Goal: Transaction & Acquisition: Purchase product/service

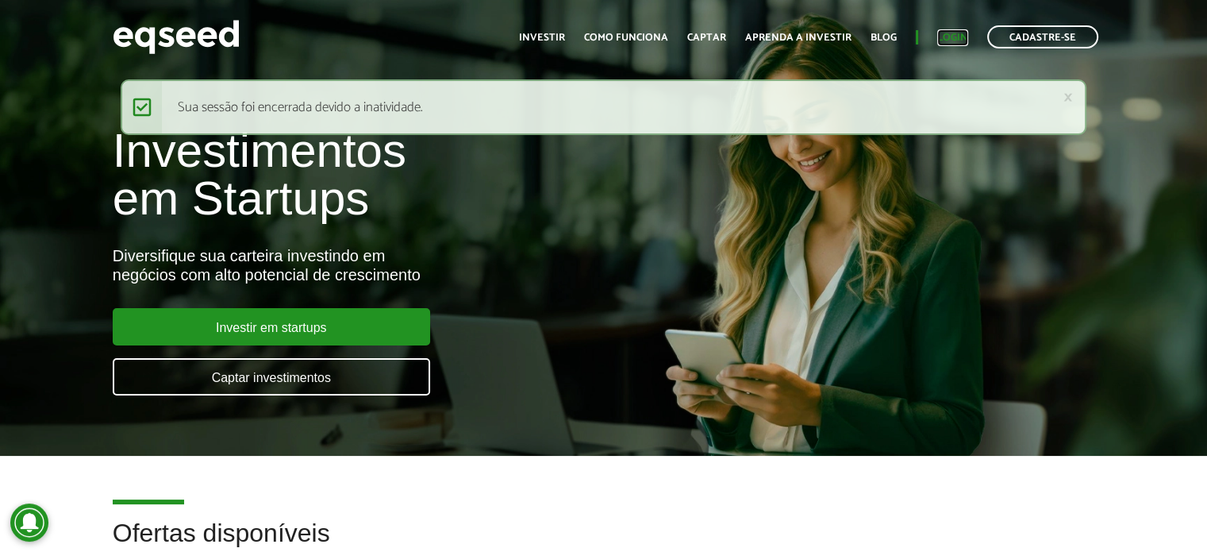
click at [956, 35] on link "Login" at bounding box center [953, 38] width 31 height 10
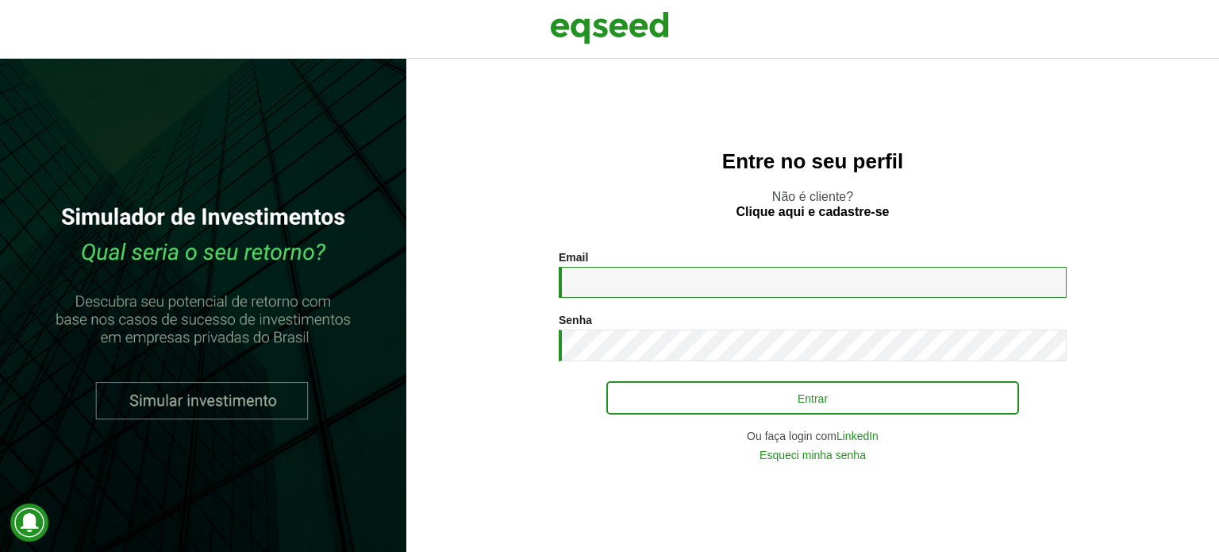
type input "**********"
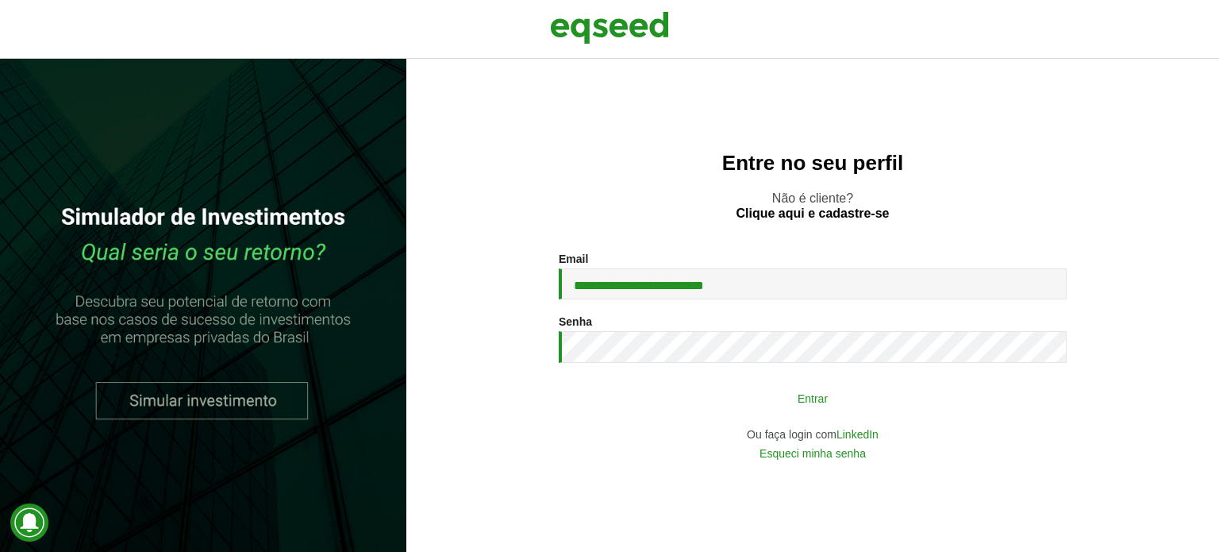
click at [753, 395] on button "Entrar" at bounding box center [813, 398] width 413 height 30
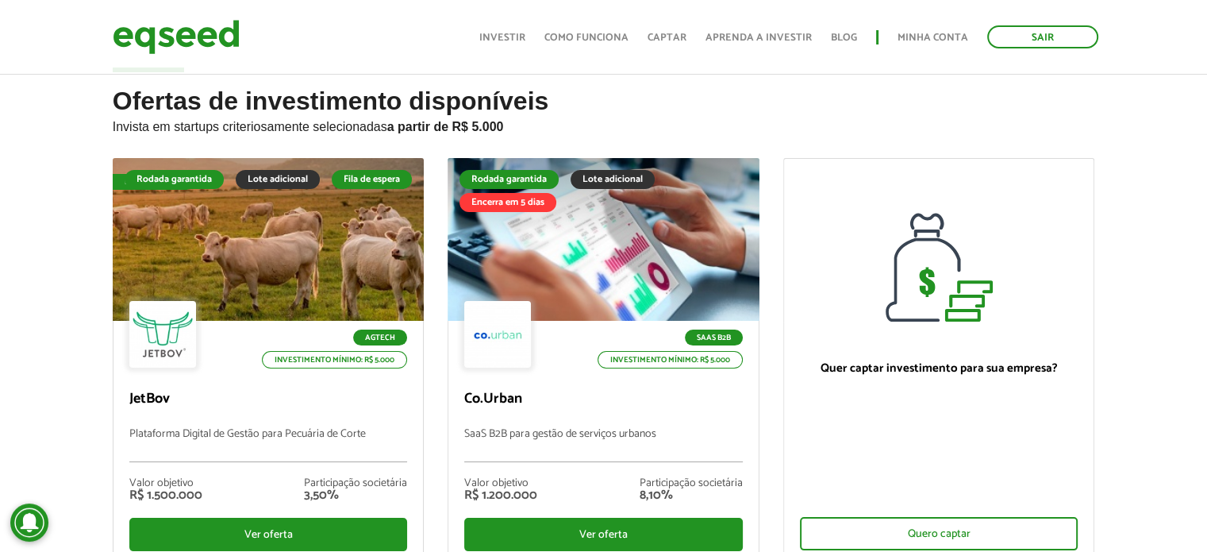
scroll to position [127, 0]
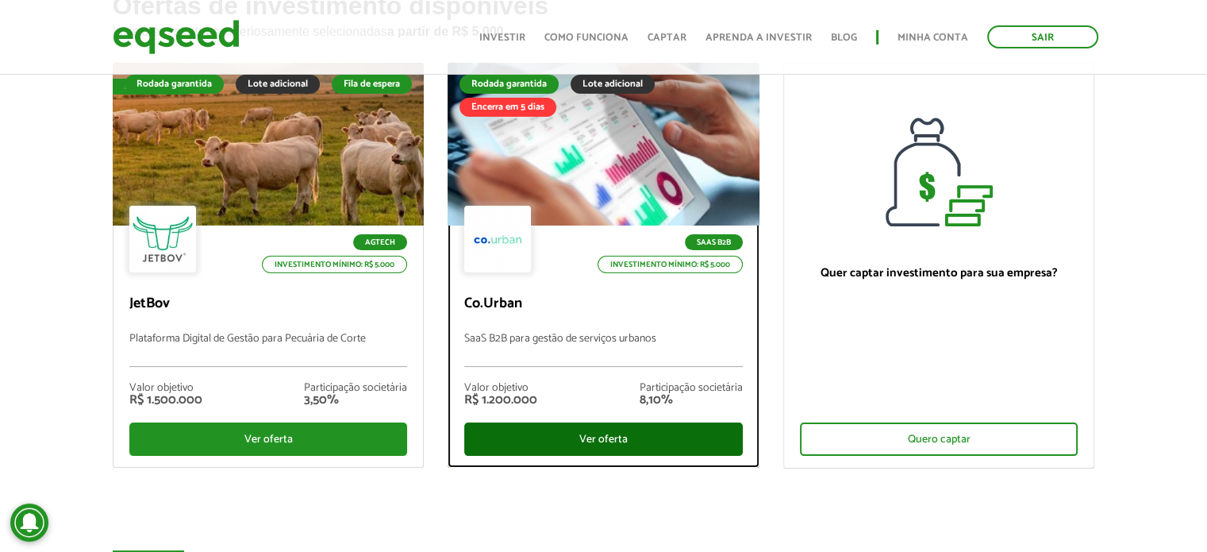
click at [614, 441] on div "Ver oferta" at bounding box center [603, 438] width 279 height 33
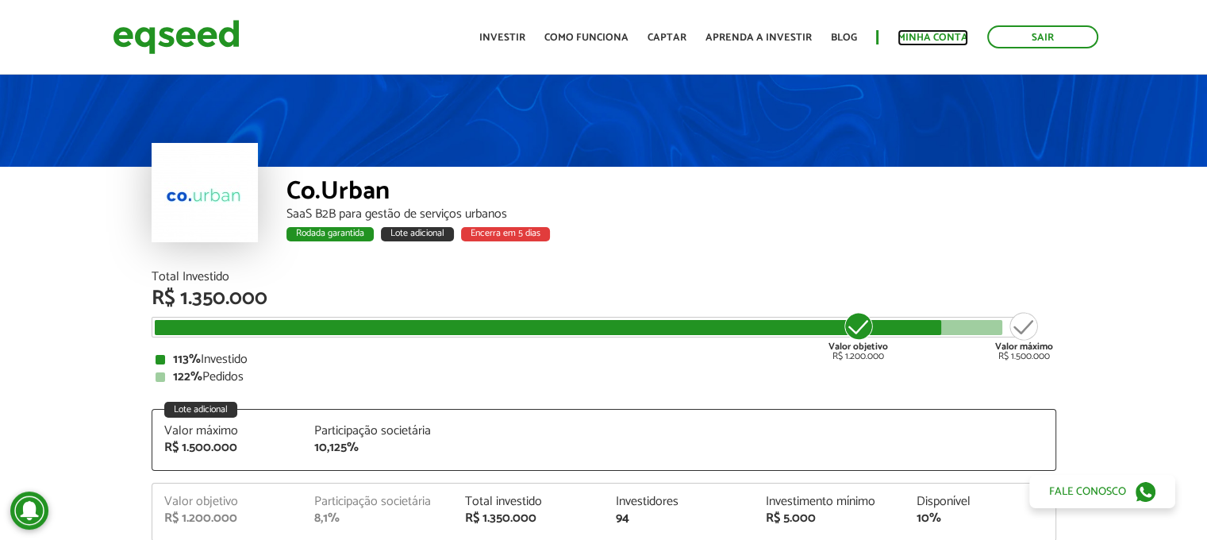
click at [911, 36] on link "Minha conta" at bounding box center [933, 38] width 71 height 10
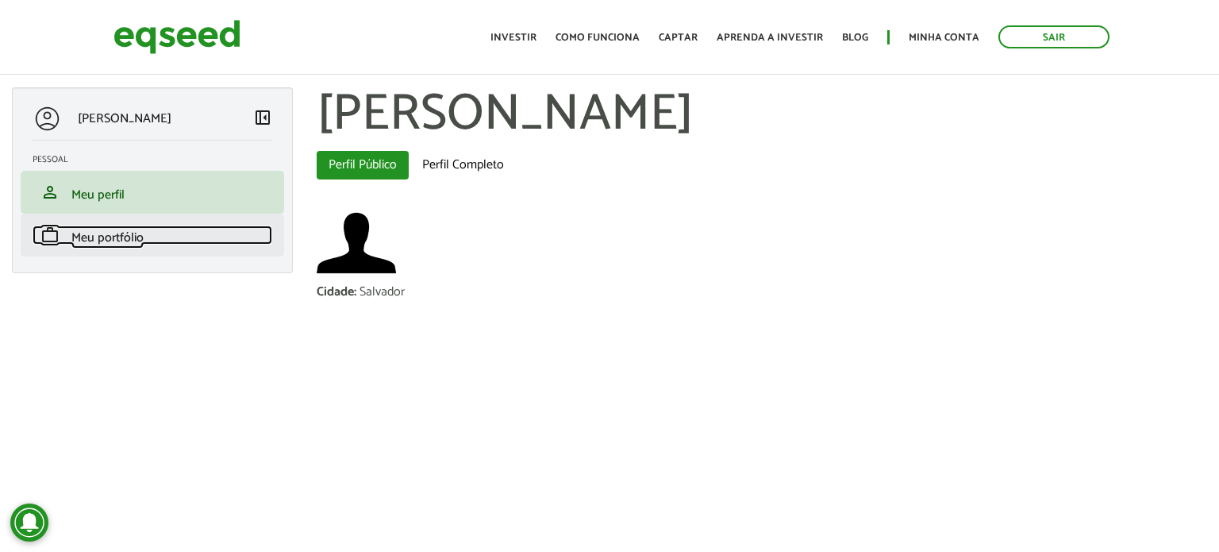
click at [95, 245] on span "Meu portfólio" at bounding box center [107, 237] width 72 height 21
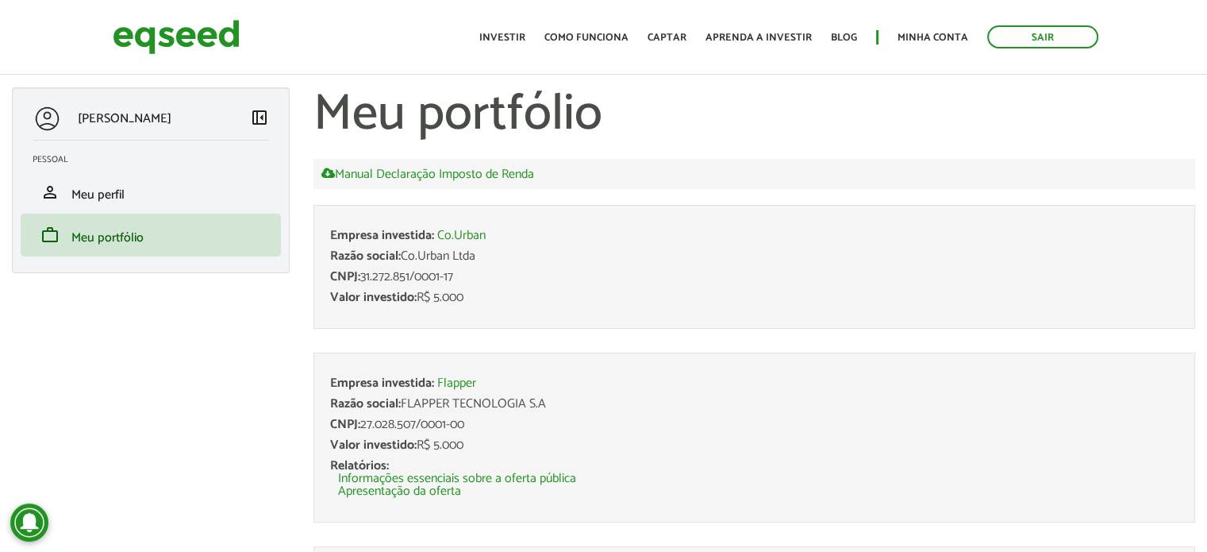
click at [461, 272] on div "CNPJ: 31.272.851/0001-17" at bounding box center [754, 277] width 849 height 13
click at [457, 233] on link "Co.Urban" at bounding box center [461, 235] width 48 height 13
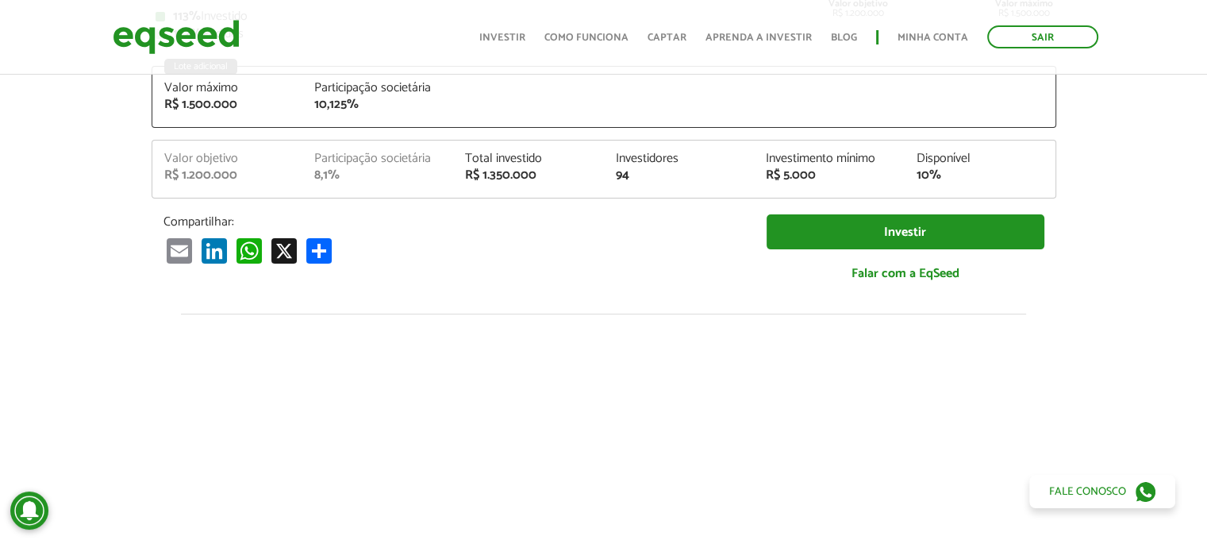
scroll to position [337, 0]
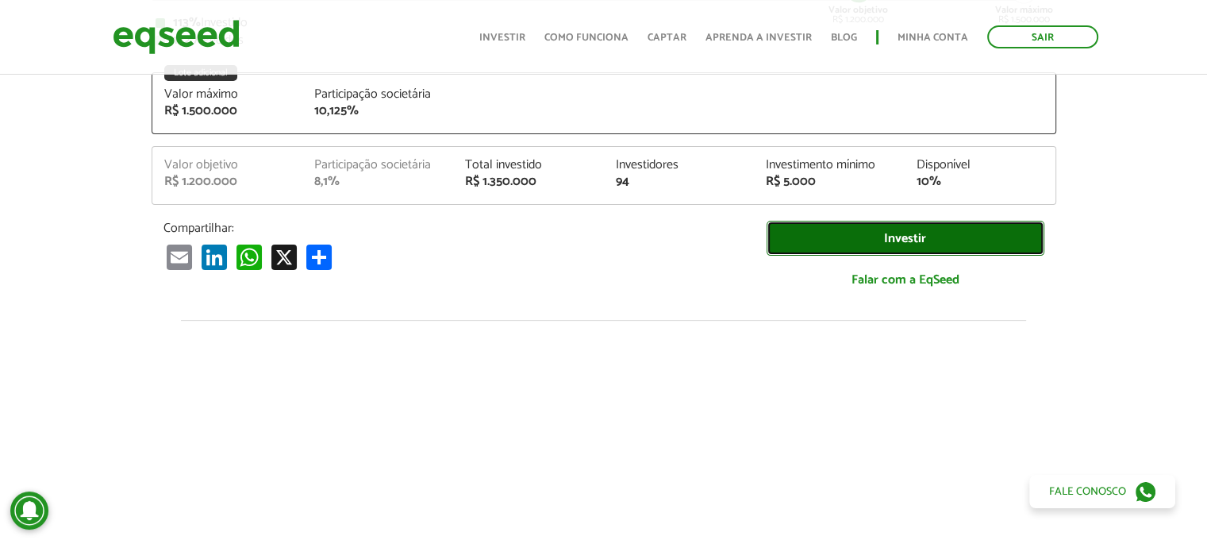
click at [892, 235] on link "Investir" at bounding box center [906, 239] width 278 height 36
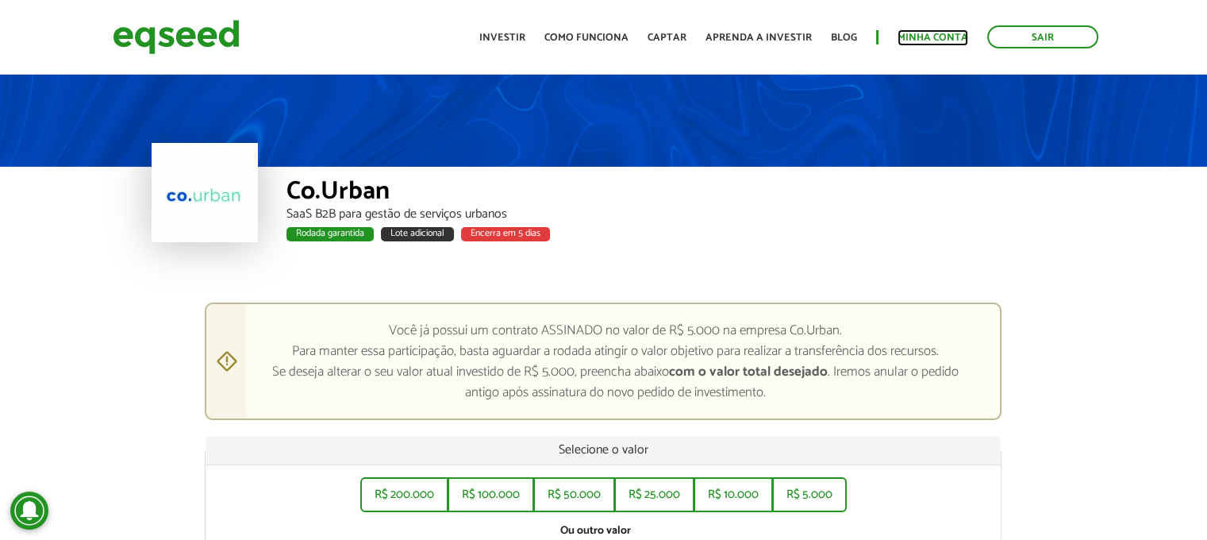
click at [948, 37] on link "Minha conta" at bounding box center [933, 38] width 71 height 10
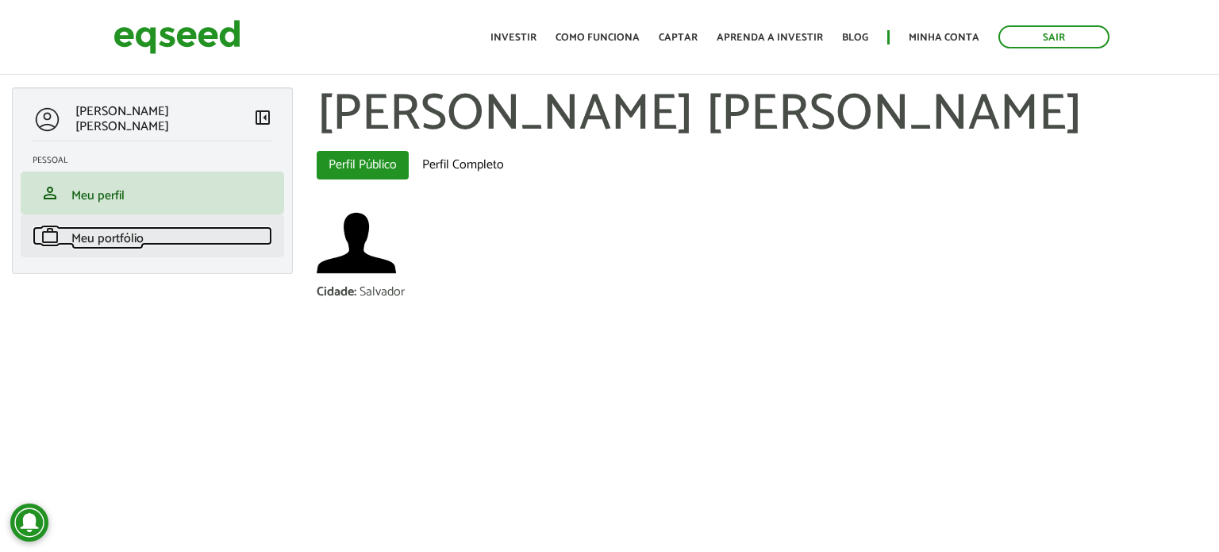
click at [111, 237] on span "Meu portfólio" at bounding box center [107, 238] width 72 height 21
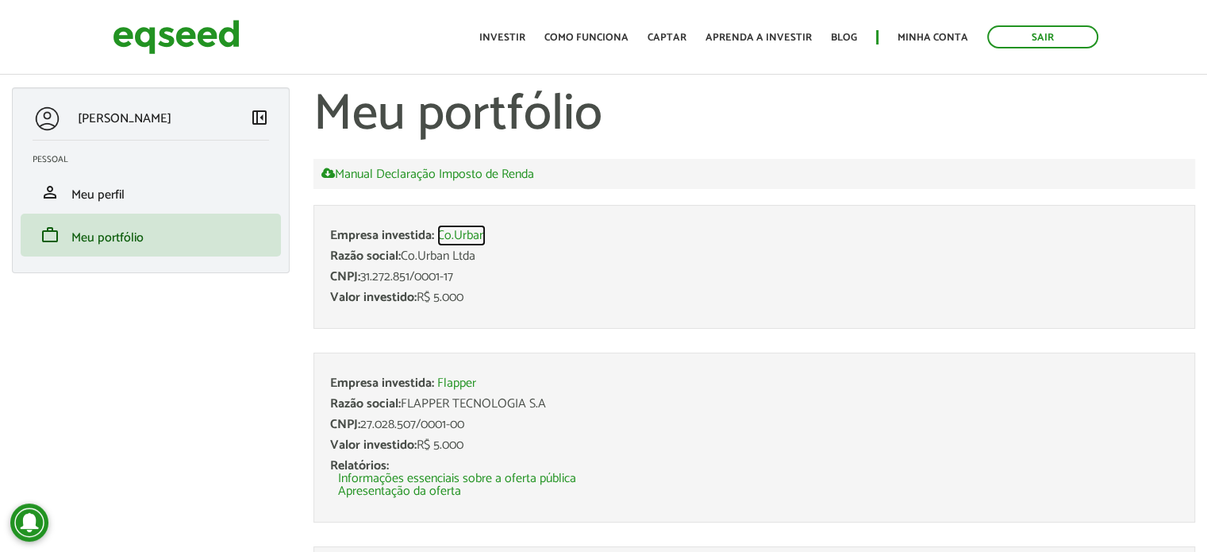
click at [449, 236] on link "Co.Urban" at bounding box center [461, 235] width 48 height 13
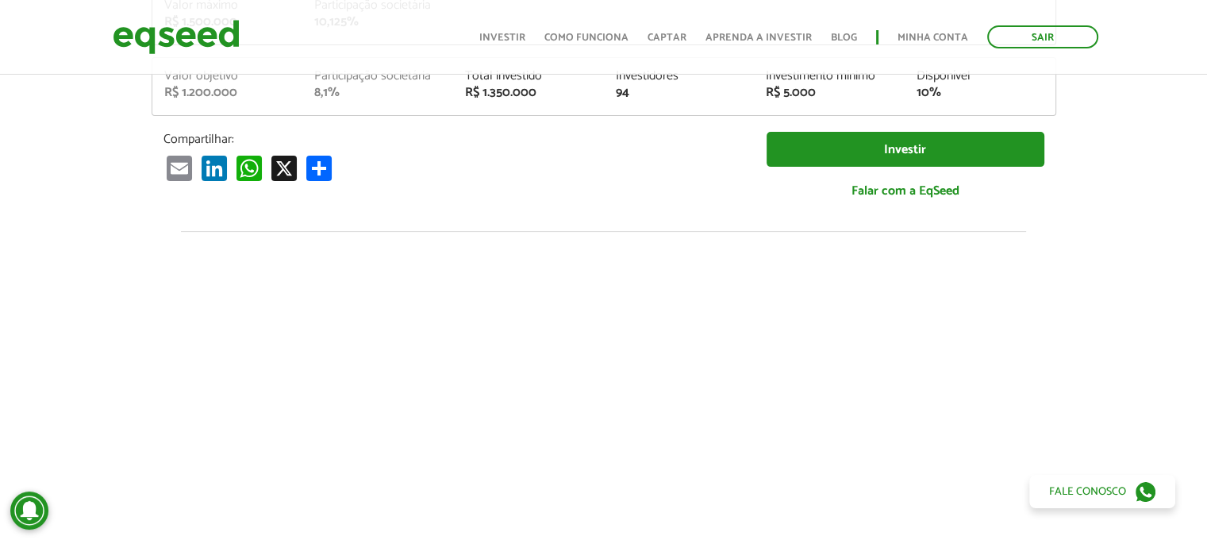
scroll to position [472, 0]
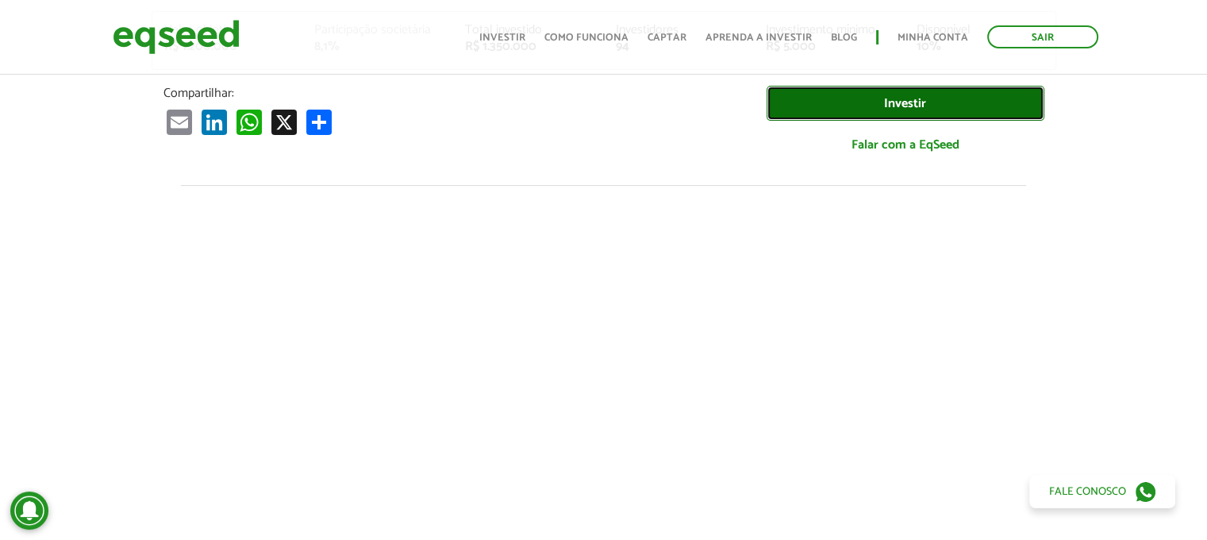
click at [842, 98] on link "Investir" at bounding box center [906, 104] width 278 height 36
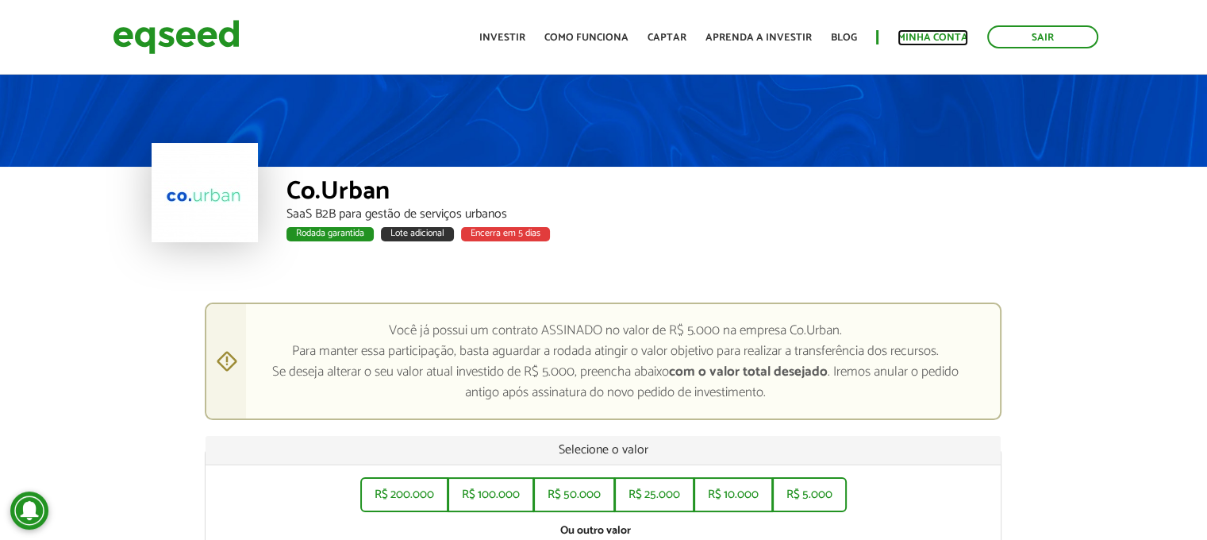
click at [935, 33] on link "Minha conta" at bounding box center [933, 38] width 71 height 10
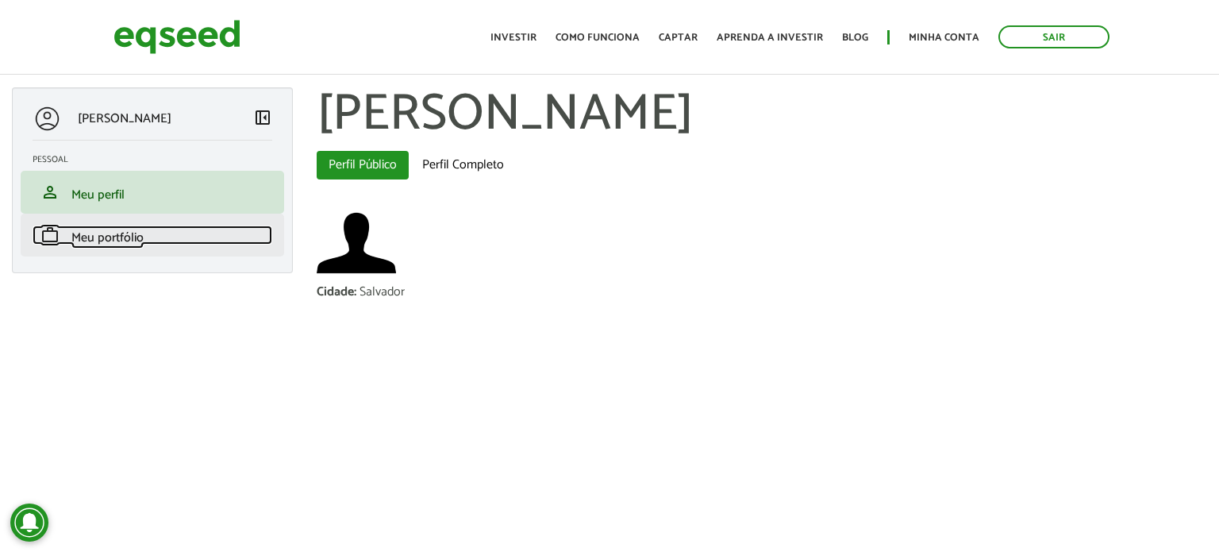
click at [106, 234] on span "Meu portfólio" at bounding box center [107, 237] width 72 height 21
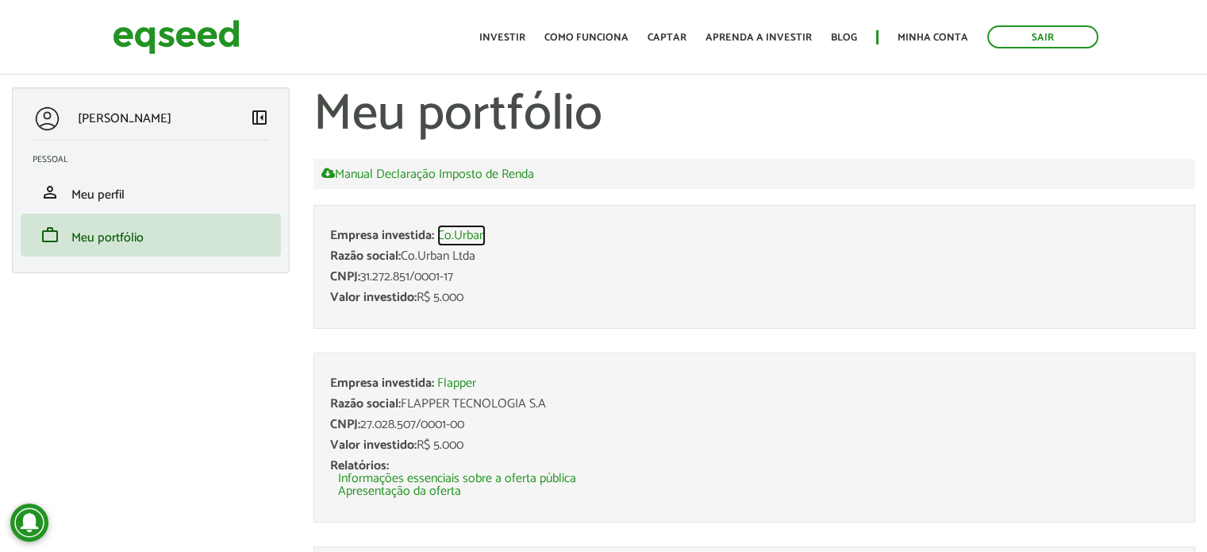
click at [464, 233] on link "Co.Urban" at bounding box center [461, 235] width 48 height 13
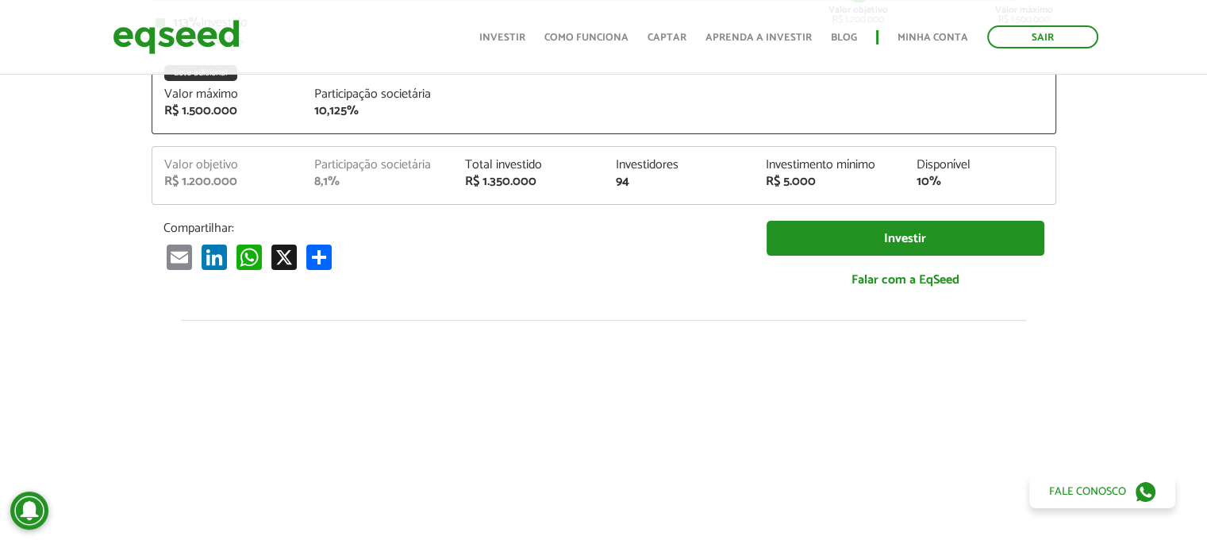
scroll to position [403, 0]
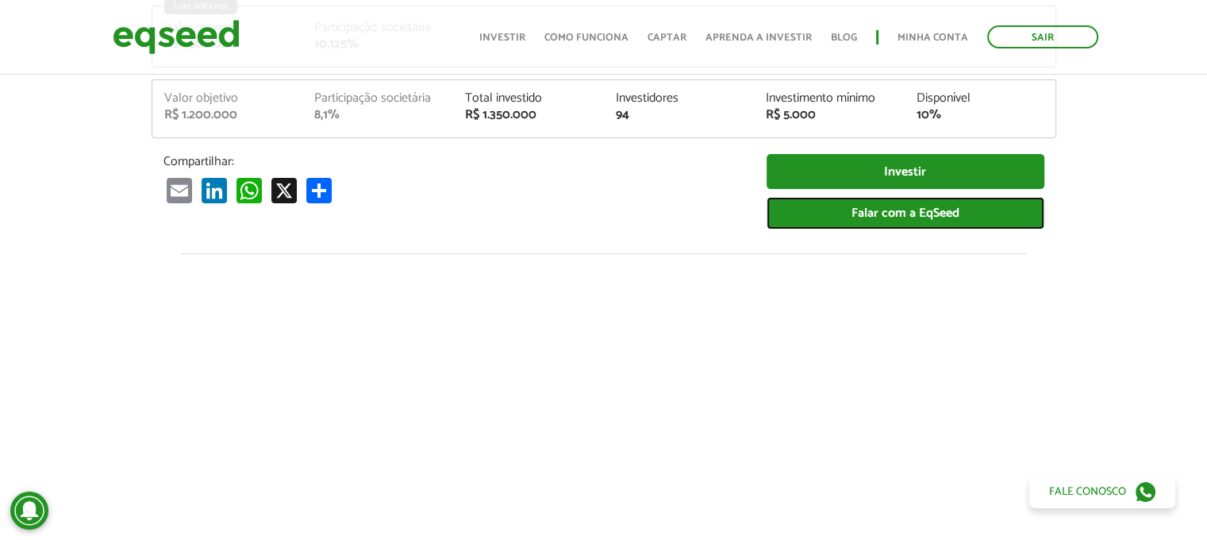
click at [919, 210] on link "Falar com a EqSeed" at bounding box center [906, 213] width 278 height 33
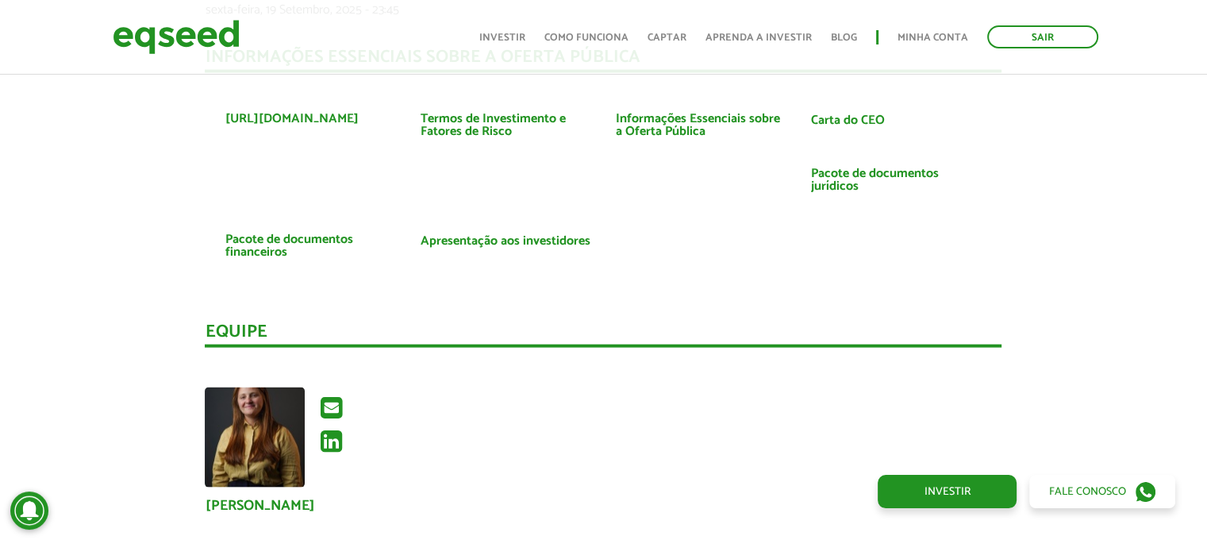
scroll to position [3303, 0]
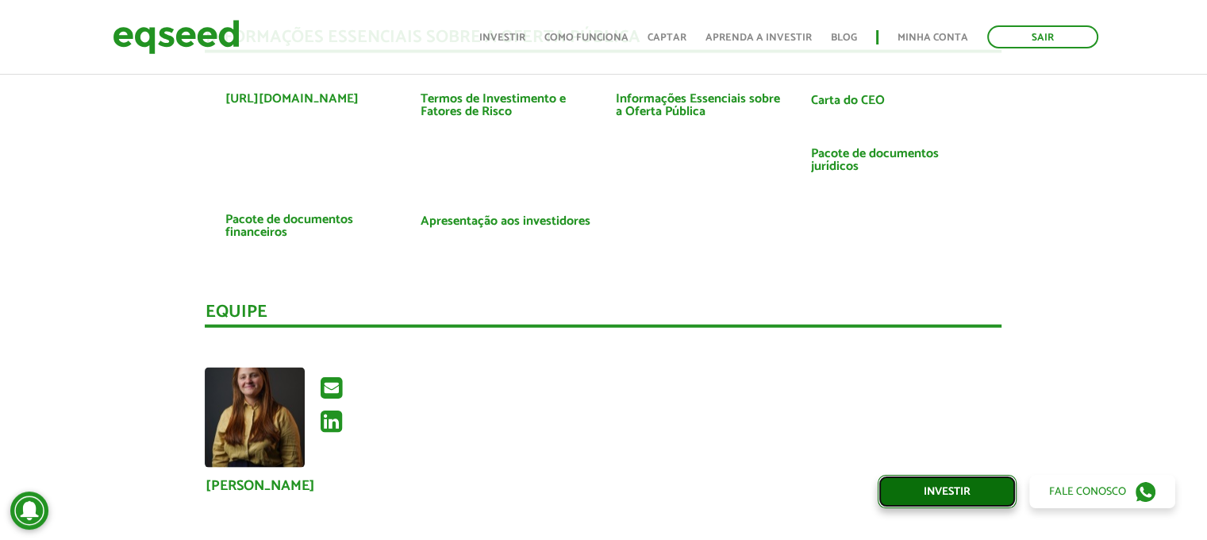
click at [937, 487] on link "Investir" at bounding box center [947, 491] width 139 height 33
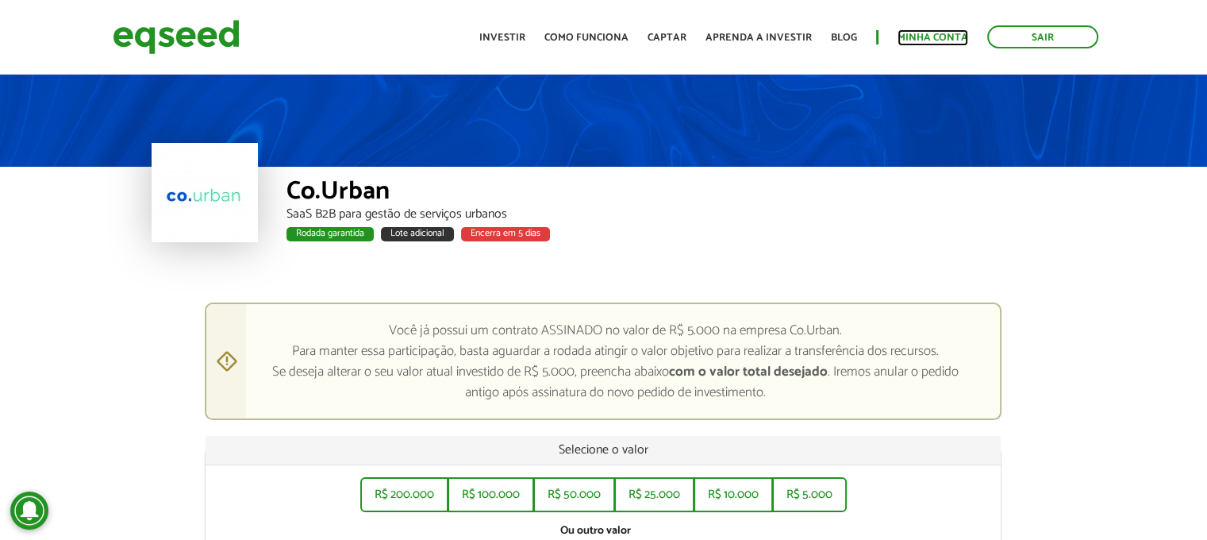
click at [903, 38] on link "Minha conta" at bounding box center [933, 38] width 71 height 10
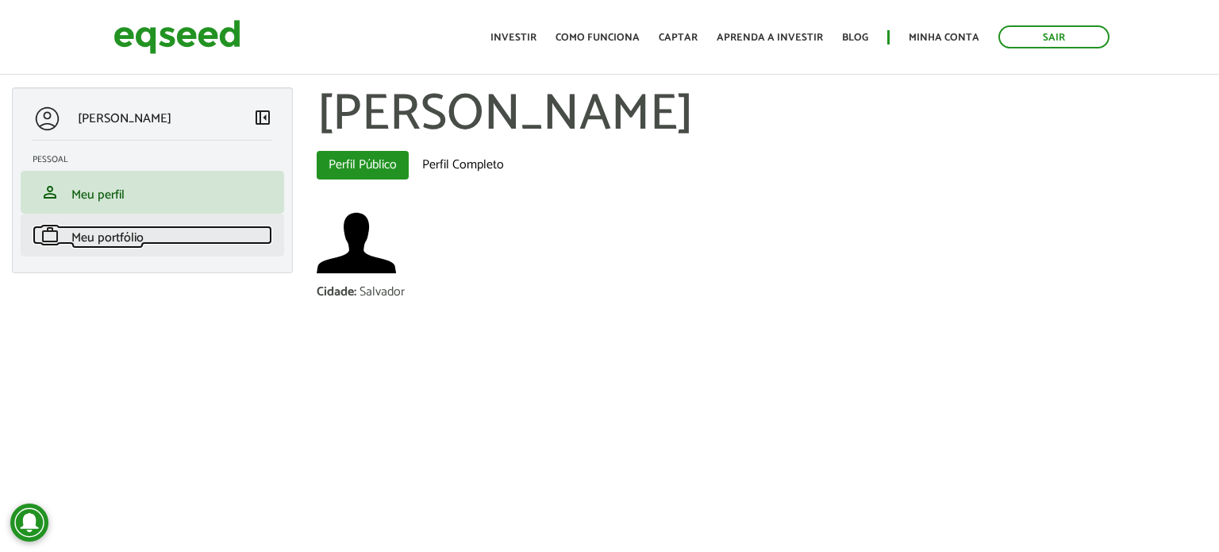
click at [90, 234] on span "Meu portfólio" at bounding box center [107, 237] width 72 height 21
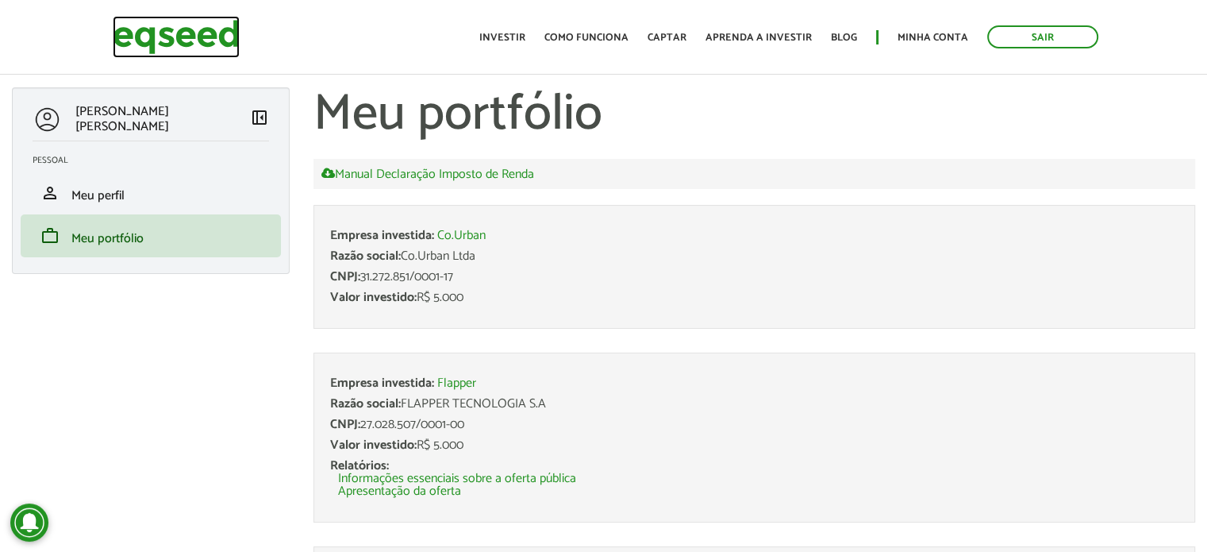
click at [157, 29] on img at bounding box center [176, 37] width 127 height 42
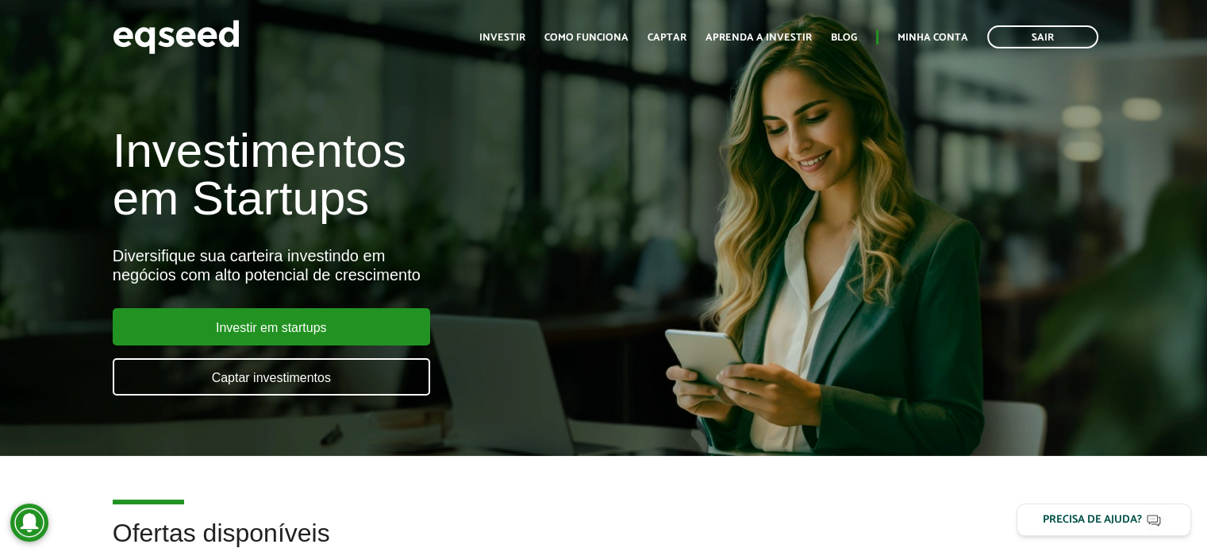
scroll to position [483, 0]
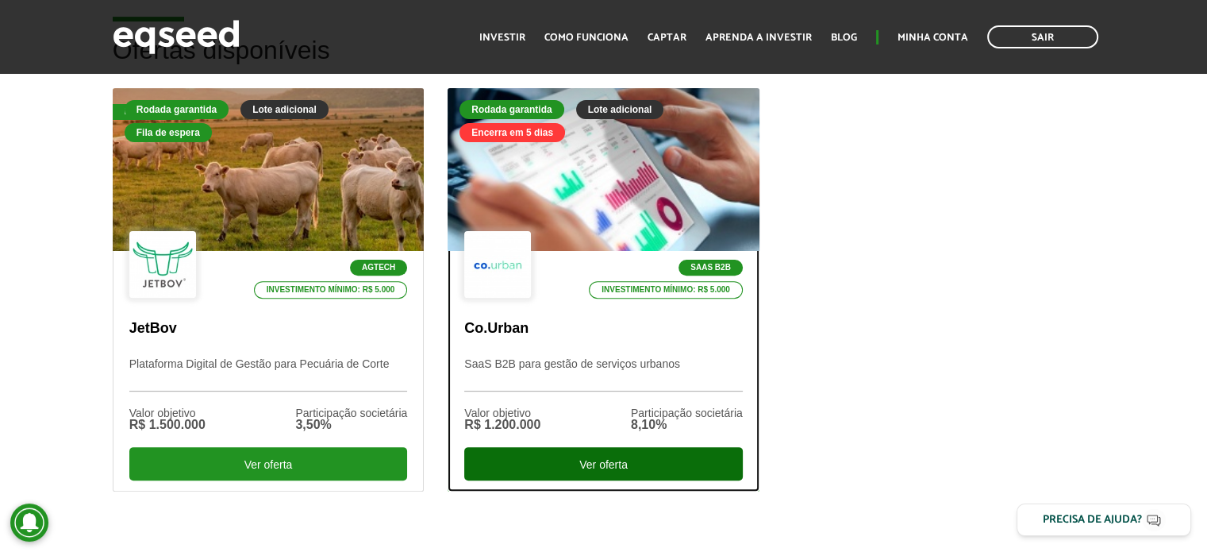
click at [620, 461] on div "Ver oferta" at bounding box center [603, 463] width 279 height 33
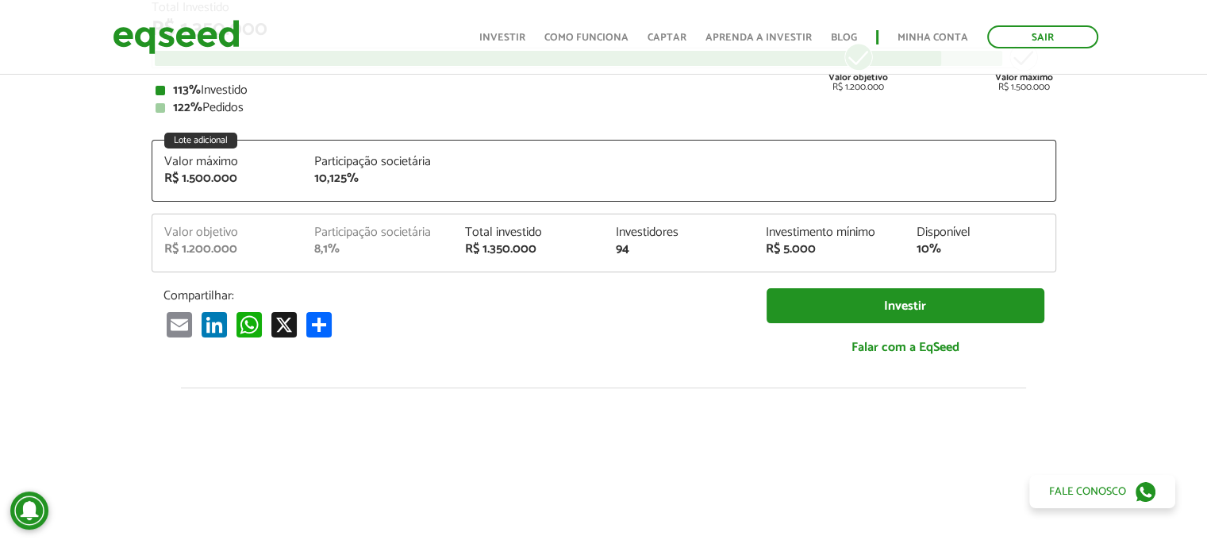
scroll to position [264, 0]
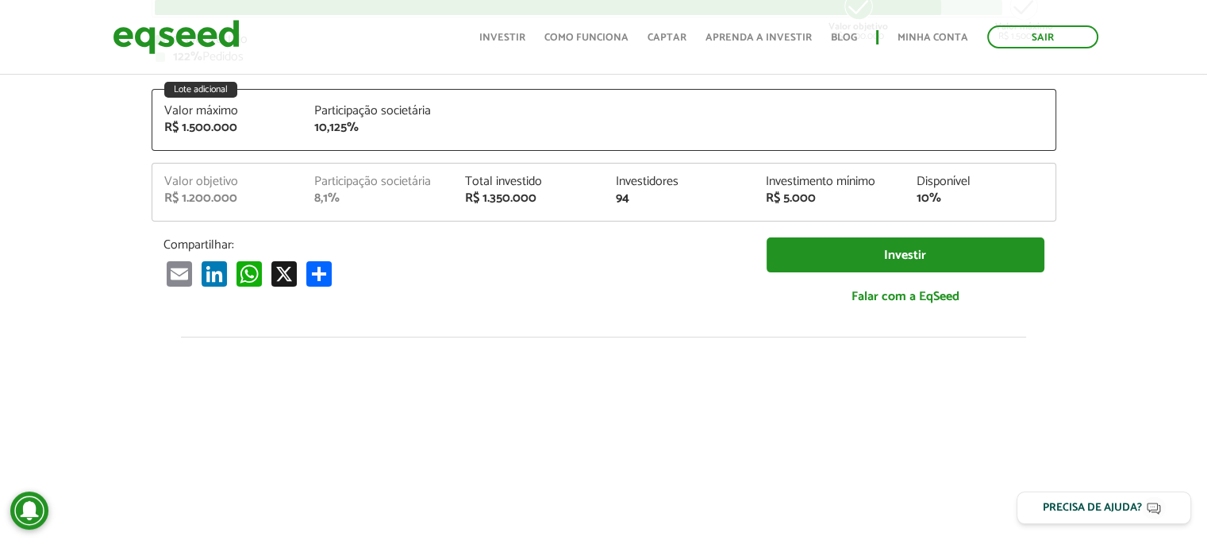
scroll to position [337, 0]
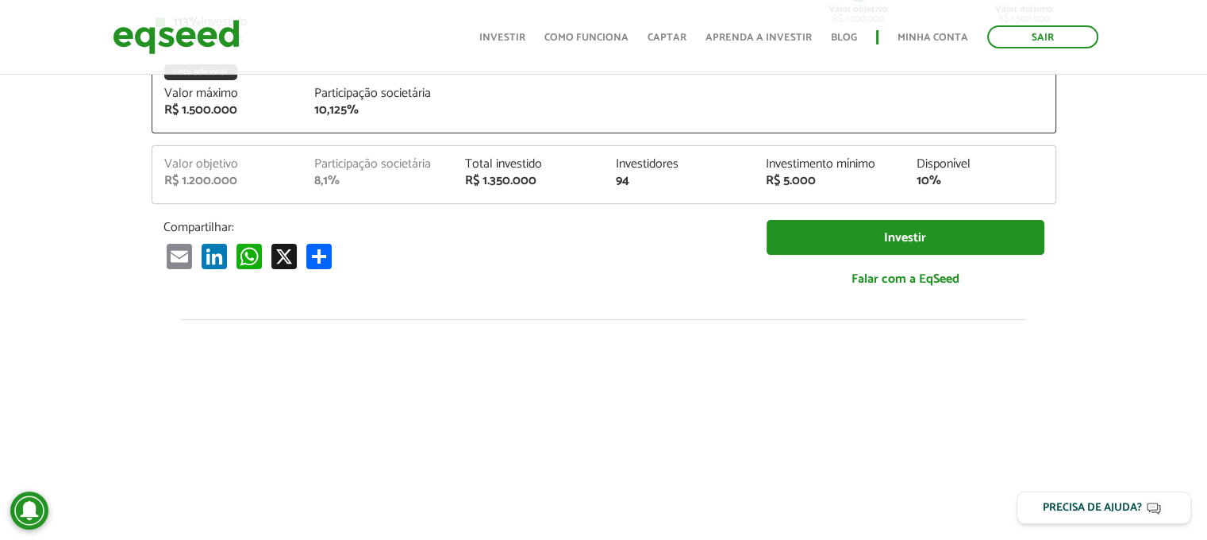
click at [362, 183] on div "8,1%" at bounding box center [377, 181] width 127 height 13
click at [240, 180] on div "R$ 1.200.000" at bounding box center [227, 181] width 127 height 13
click at [858, 177] on div "R$ 5.000" at bounding box center [829, 181] width 127 height 13
click at [955, 199] on div "Valor objetivo R$ 1.200.000 Participação societária 8,1% Total investido R$ 1.3…" at bounding box center [603, 180] width 903 height 45
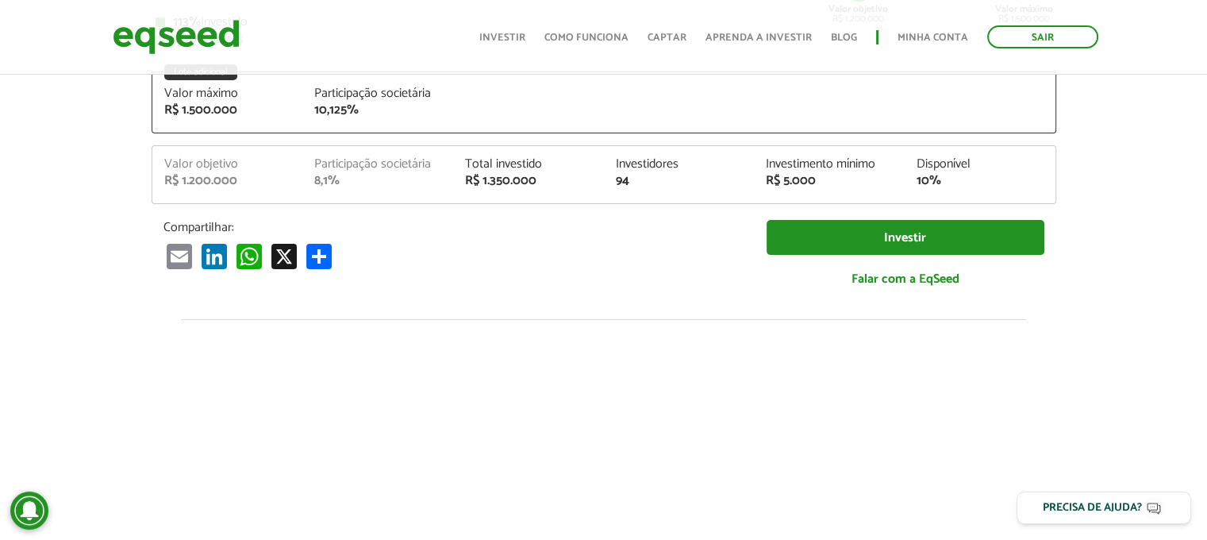
click at [397, 100] on div "Participação societária" at bounding box center [377, 93] width 127 height 13
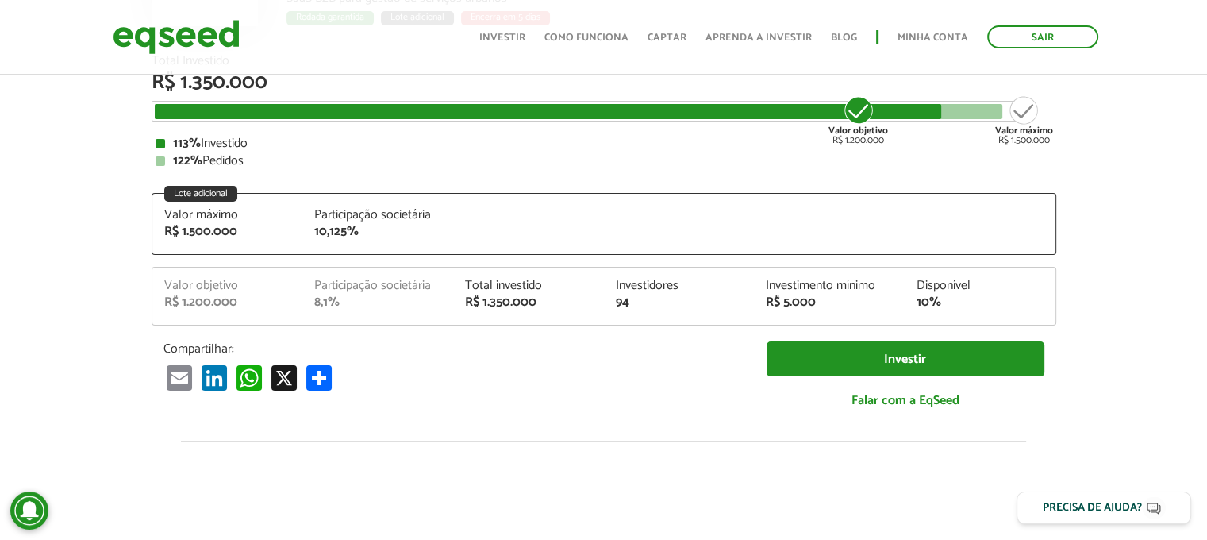
scroll to position [252, 0]
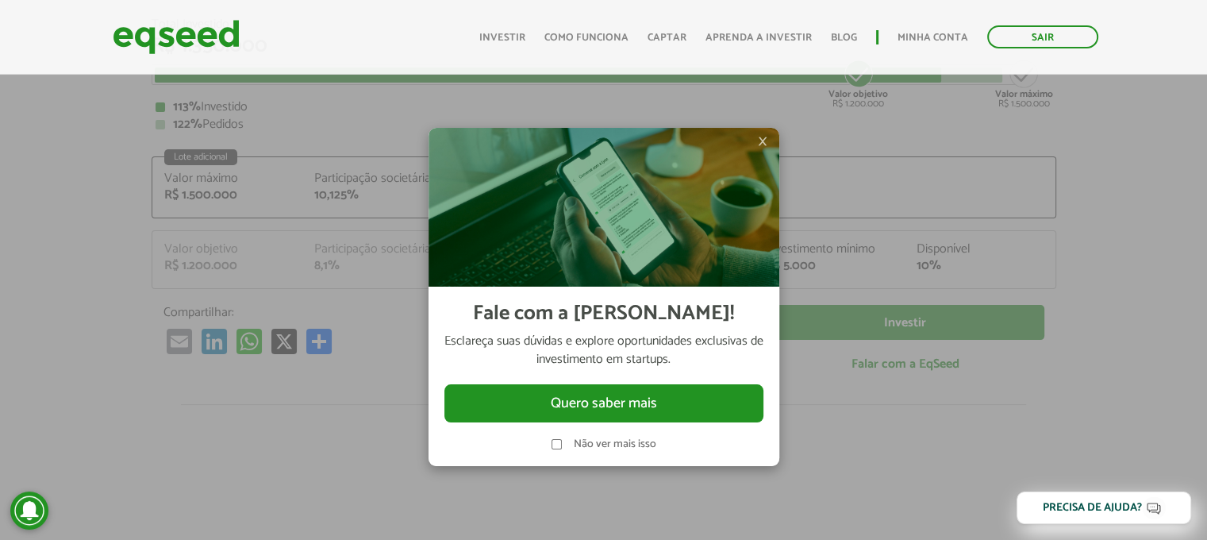
click at [762, 138] on span "×" at bounding box center [763, 141] width 10 height 19
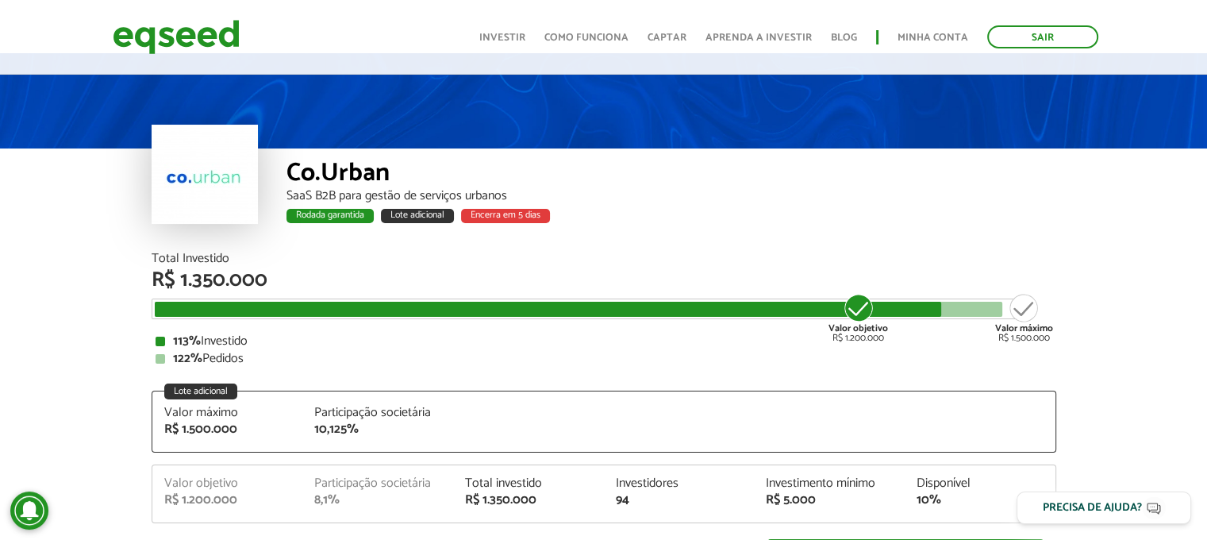
scroll to position [0, 0]
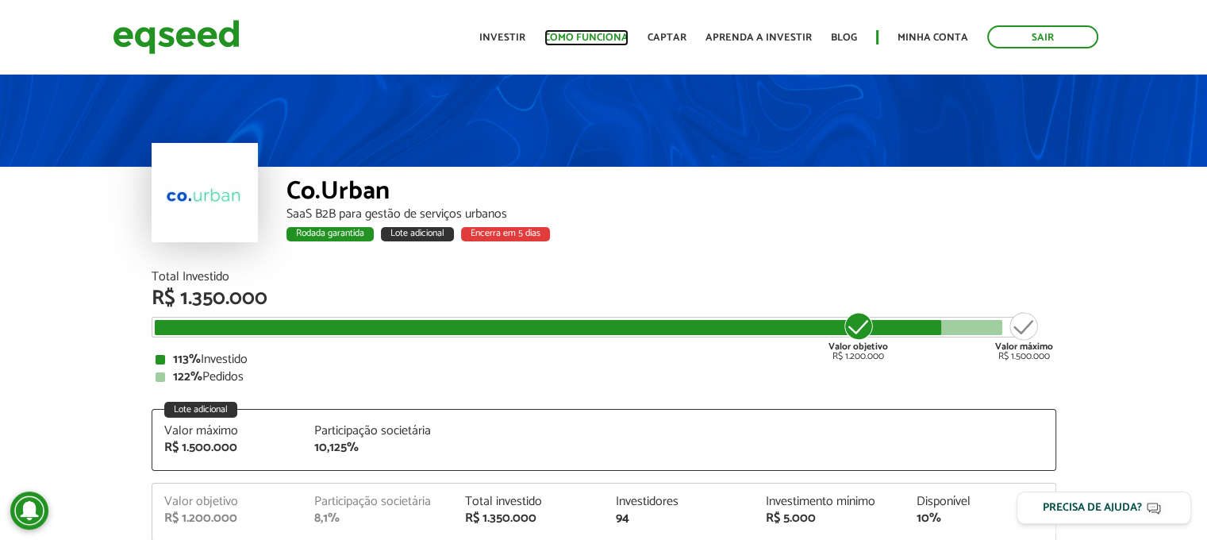
click at [600, 36] on link "Como funciona" at bounding box center [587, 38] width 84 height 10
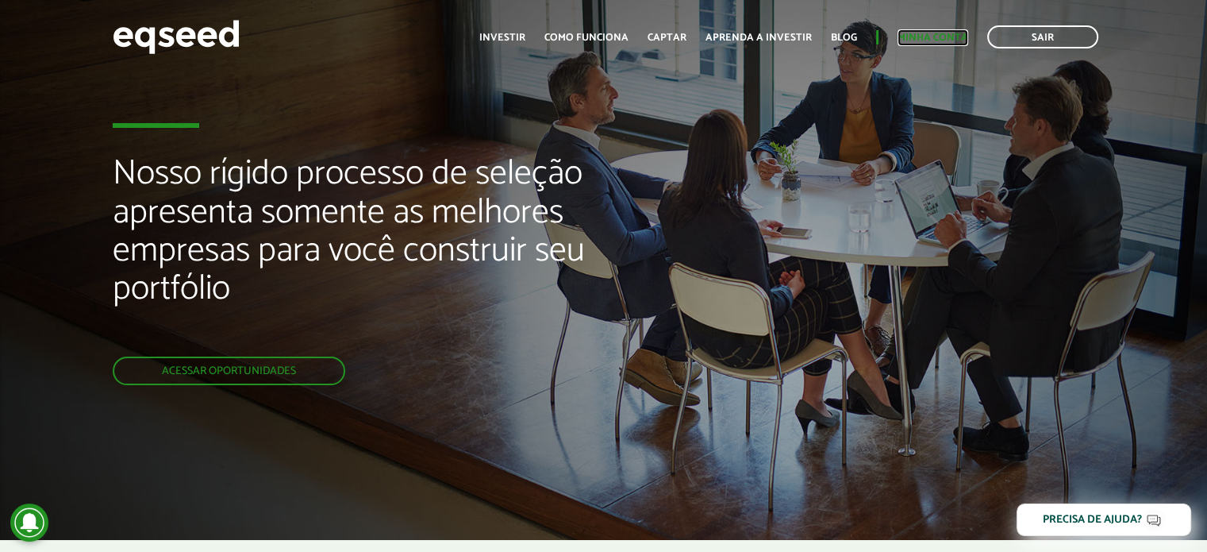
click at [934, 40] on link "Minha conta" at bounding box center [933, 38] width 71 height 10
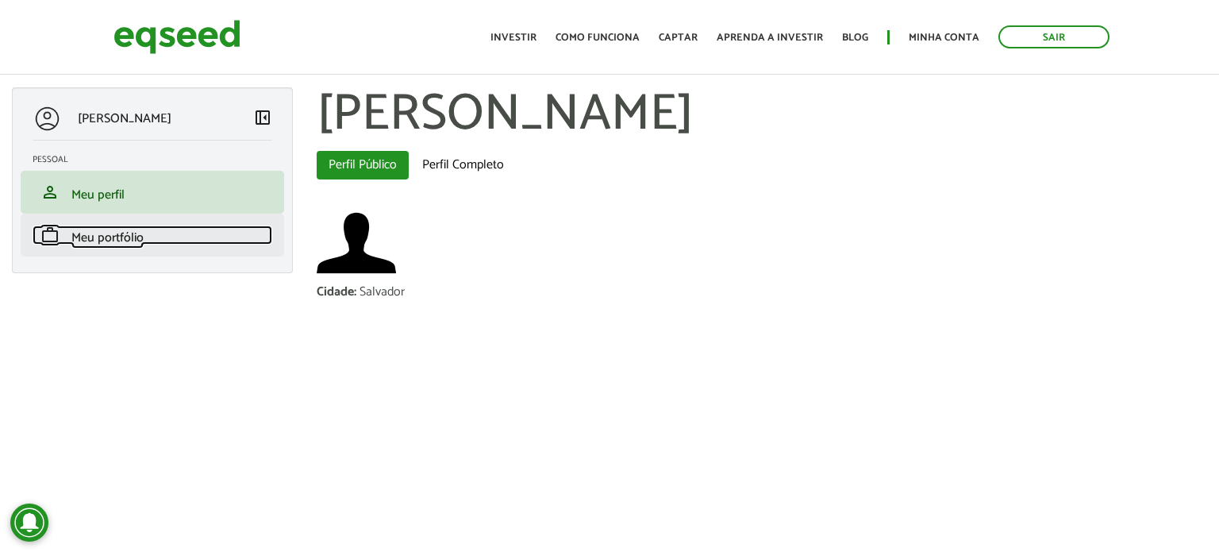
click at [96, 241] on span "Meu portfólio" at bounding box center [107, 237] width 72 height 21
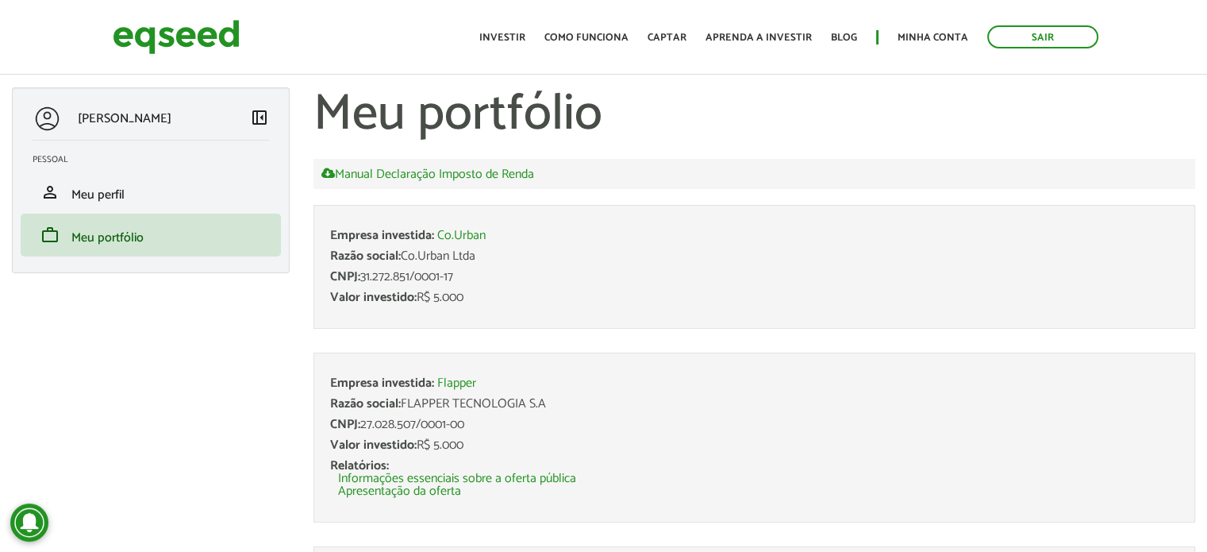
click at [426, 310] on li "Empresa investida: Co.Urban Razão social: Co.Urban Ltda CNPJ: 31.272.851/0001-1…" at bounding box center [755, 267] width 882 height 124
drag, startPoint x: 426, startPoint y: 310, endPoint x: 470, endPoint y: -96, distance: 408.1
click at [470, 0] on html "Sair Toggle navigation Toggle navigation Início Investir Como funciona" at bounding box center [603, 276] width 1207 height 552
click at [676, 368] on li "Empresa investida: Flapper Razão social: FLAPPER TECNOLOGIA S.A CNPJ: 27.028.50…" at bounding box center [755, 437] width 882 height 170
click at [446, 234] on link "Co.Urban" at bounding box center [461, 235] width 48 height 13
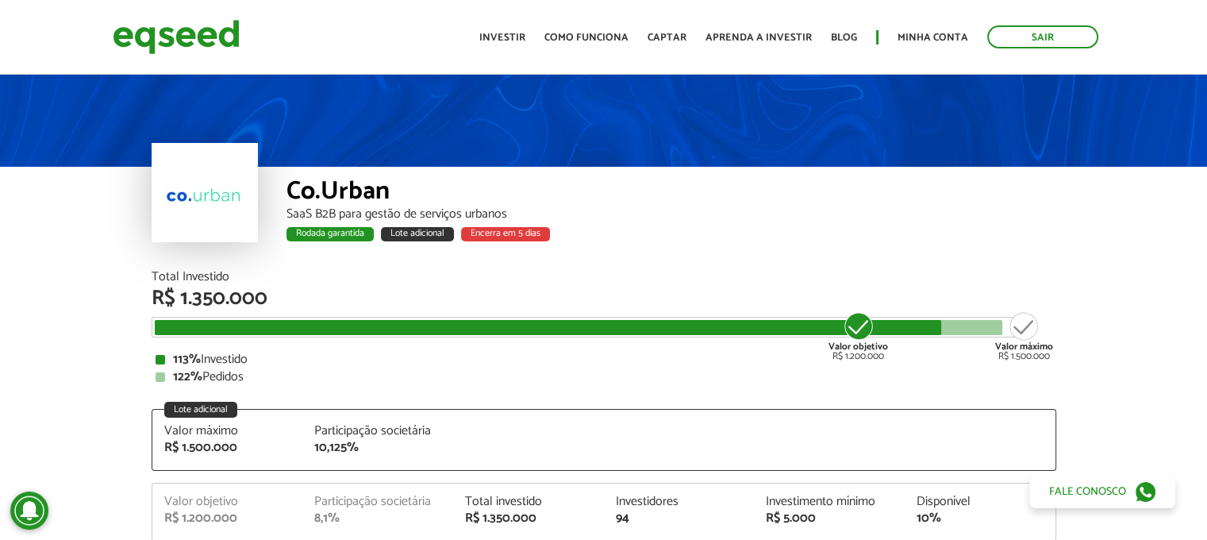
click at [237, 447] on div "R$ 1.500.000" at bounding box center [227, 447] width 127 height 13
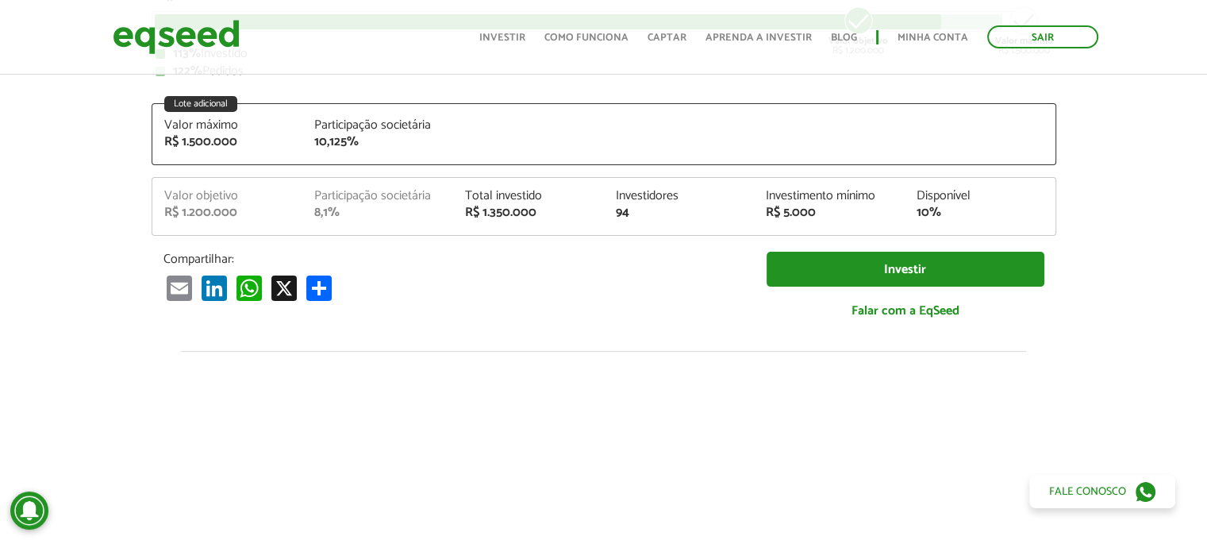
scroll to position [337, 0]
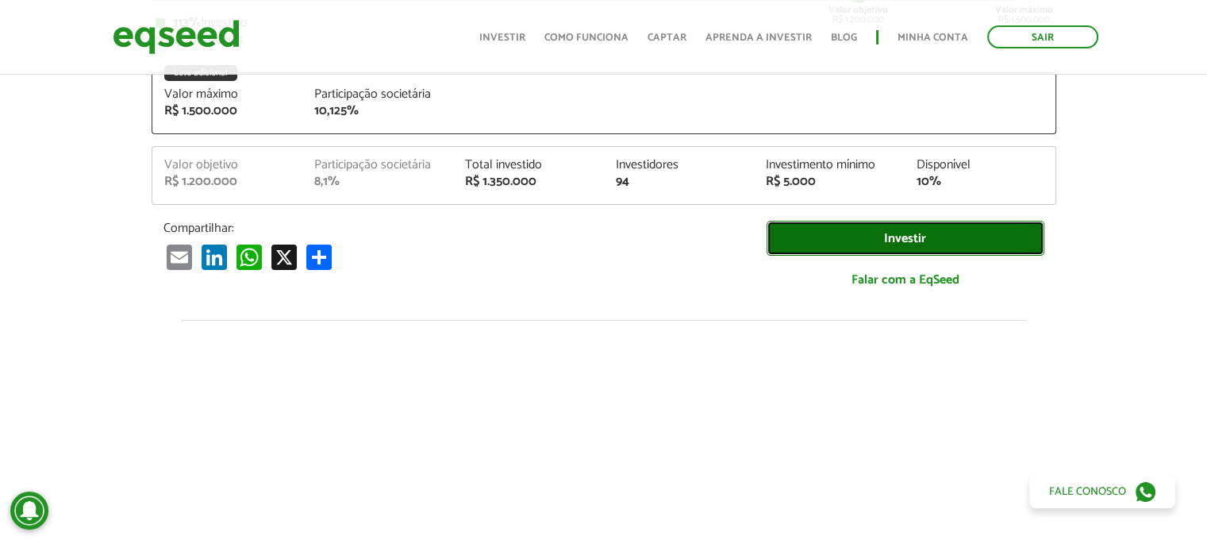
click at [925, 225] on link "Investir" at bounding box center [906, 239] width 278 height 36
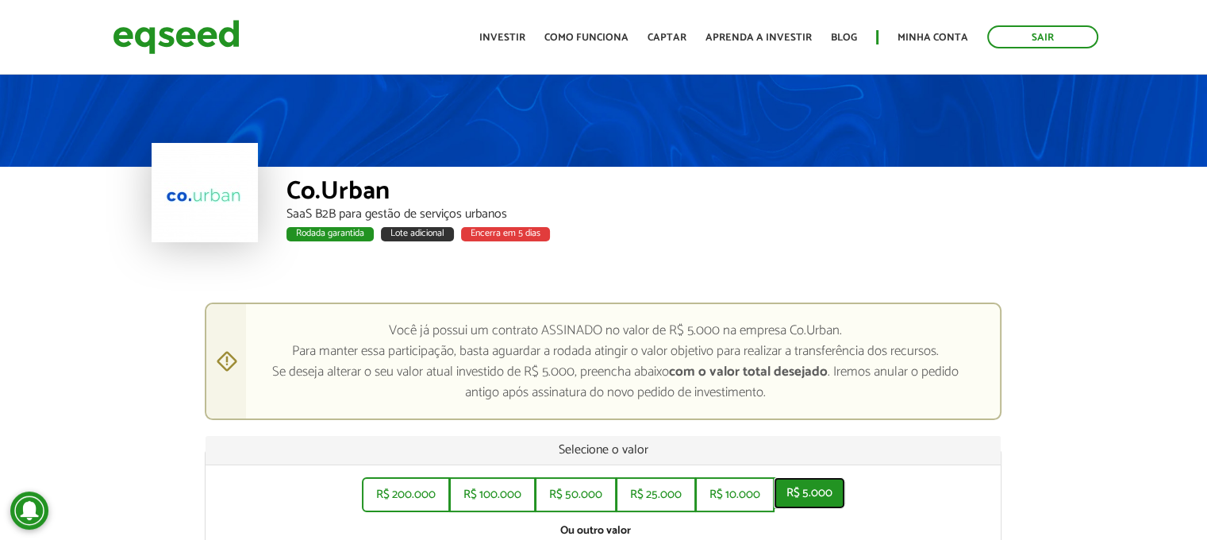
click at [819, 477] on button "R$ 5.000" at bounding box center [809, 493] width 71 height 32
type input "*****"
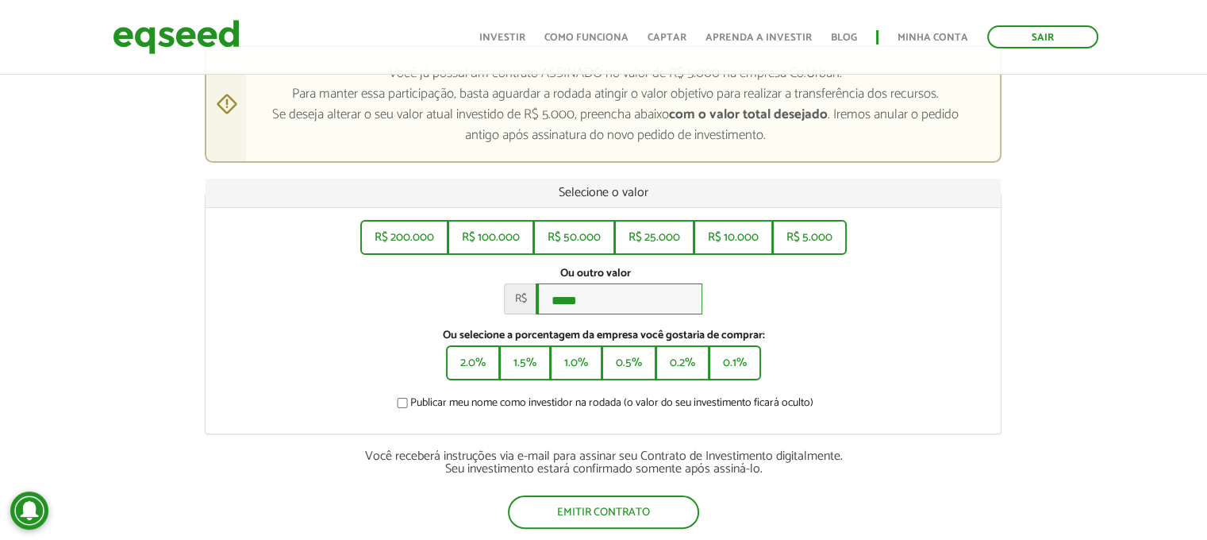
scroll to position [260, 0]
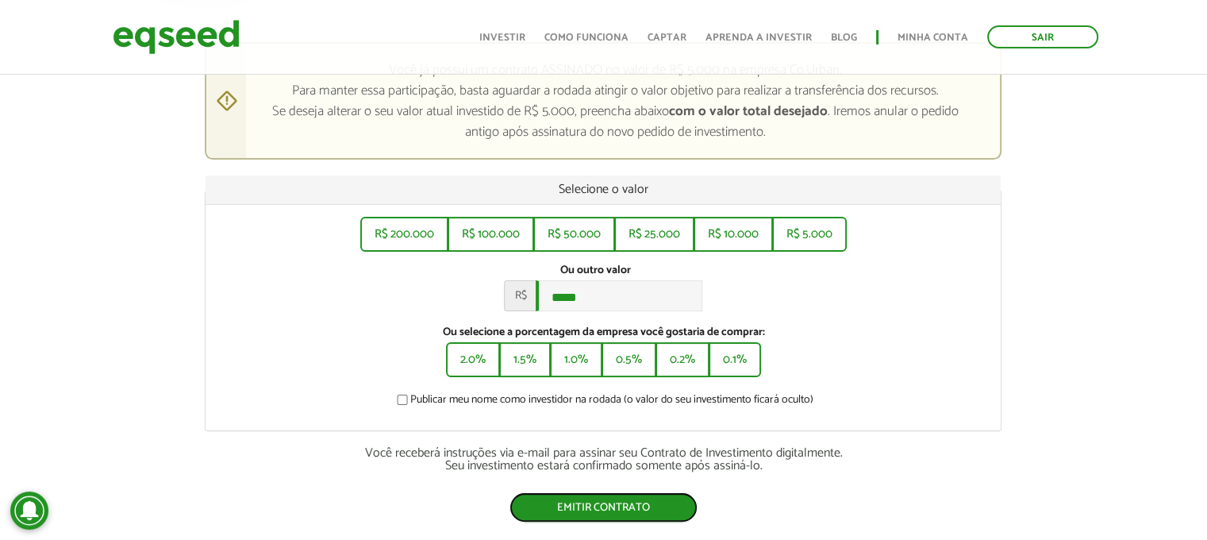
click at [583, 515] on button "Emitir contrato" at bounding box center [604, 507] width 188 height 30
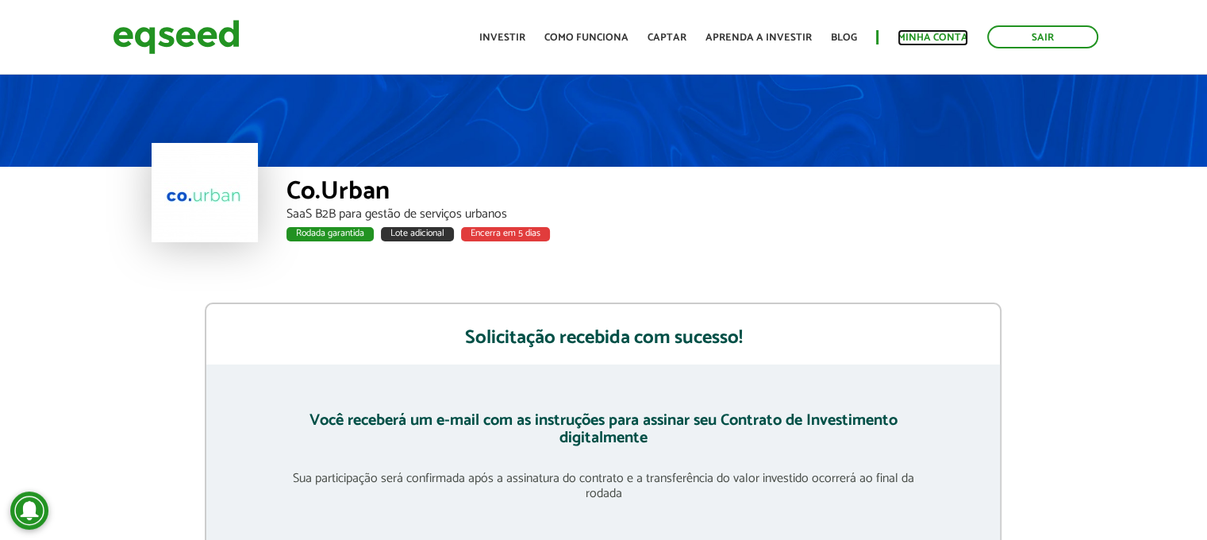
click at [936, 33] on link "Minha conta" at bounding box center [933, 38] width 71 height 10
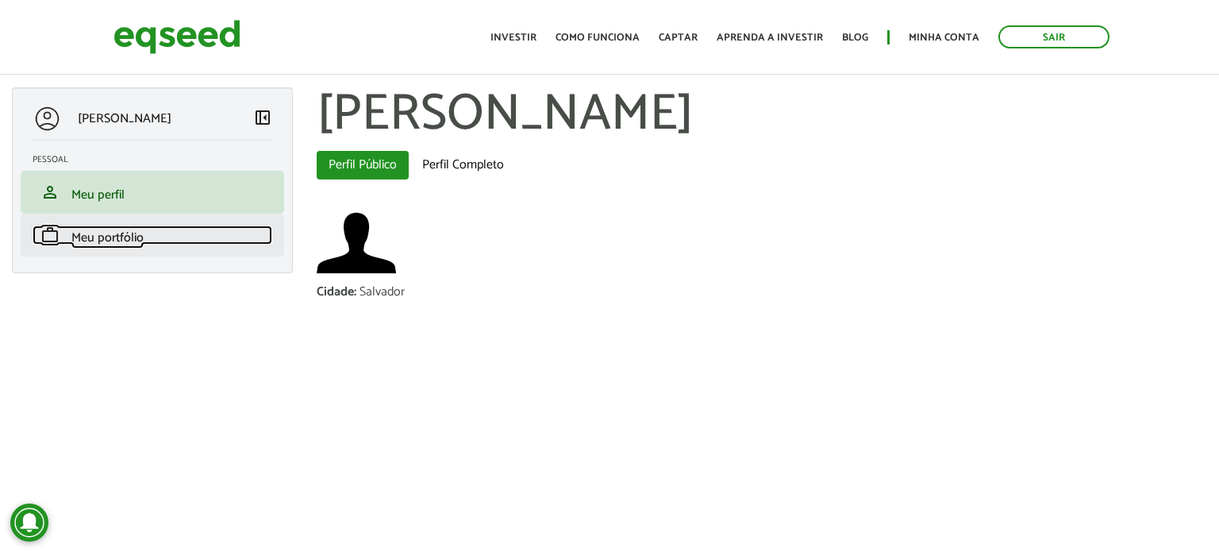
click at [99, 244] on span "Meu portfólio" at bounding box center [107, 237] width 72 height 21
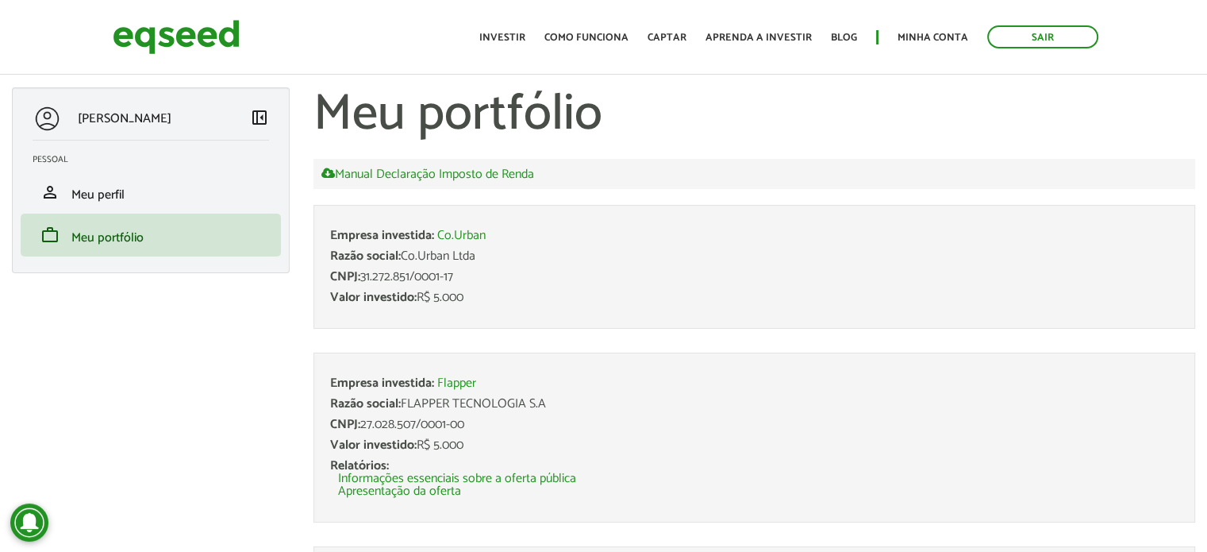
click at [668, 329] on ul "Empresa investida: Co.Urban Razão social: Co.Urban Ltda CNPJ: 31.272.851/0001-1…" at bounding box center [755, 541] width 882 height 672
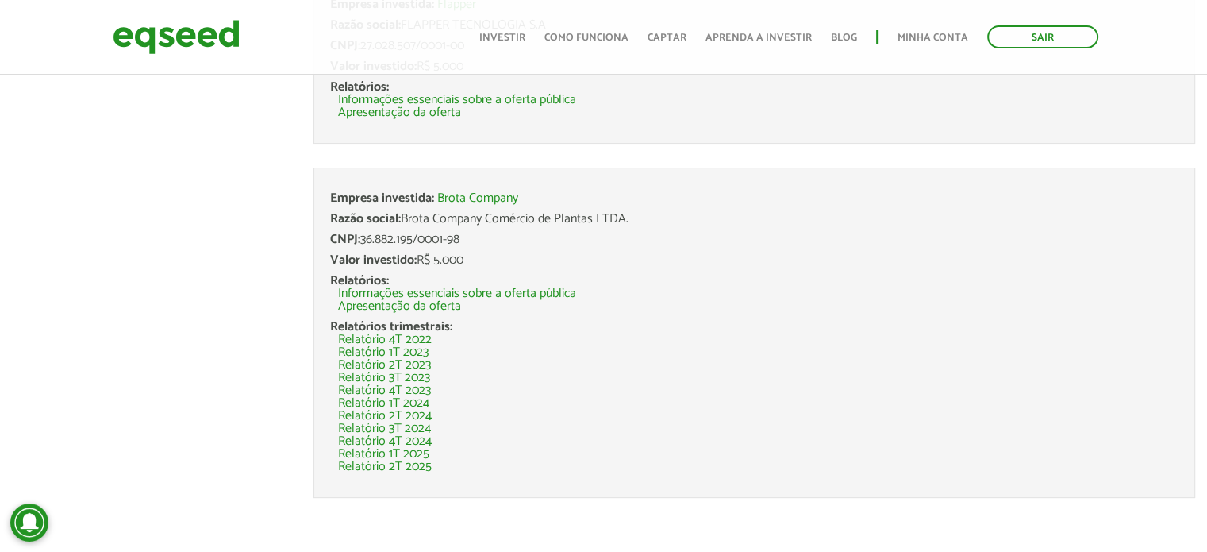
scroll to position [347, 0]
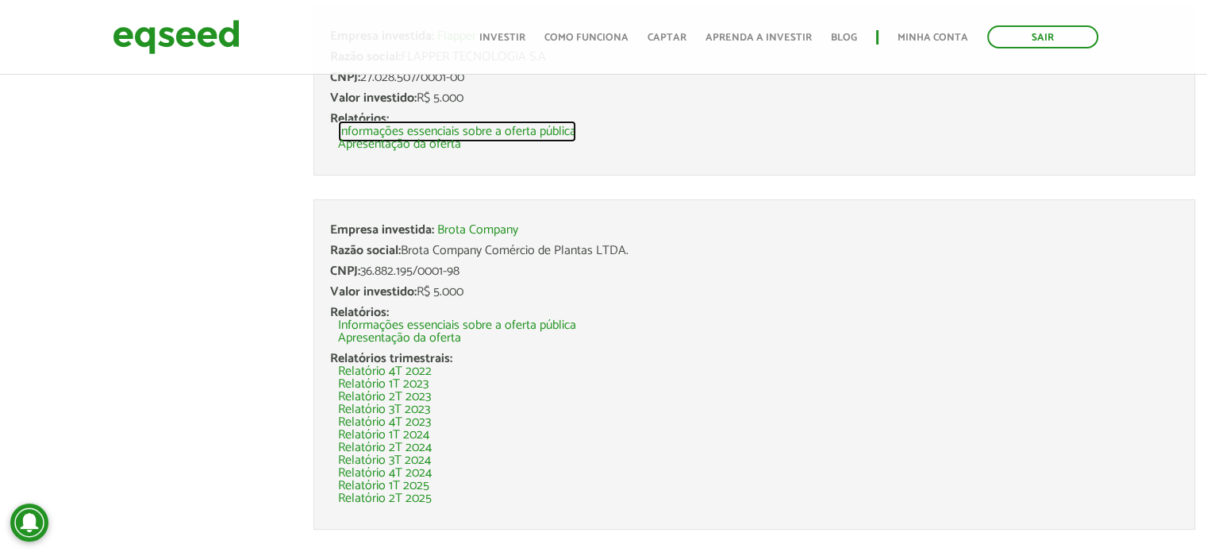
click at [501, 133] on link "Informações essenciais sobre a oferta pública" at bounding box center [457, 131] width 238 height 13
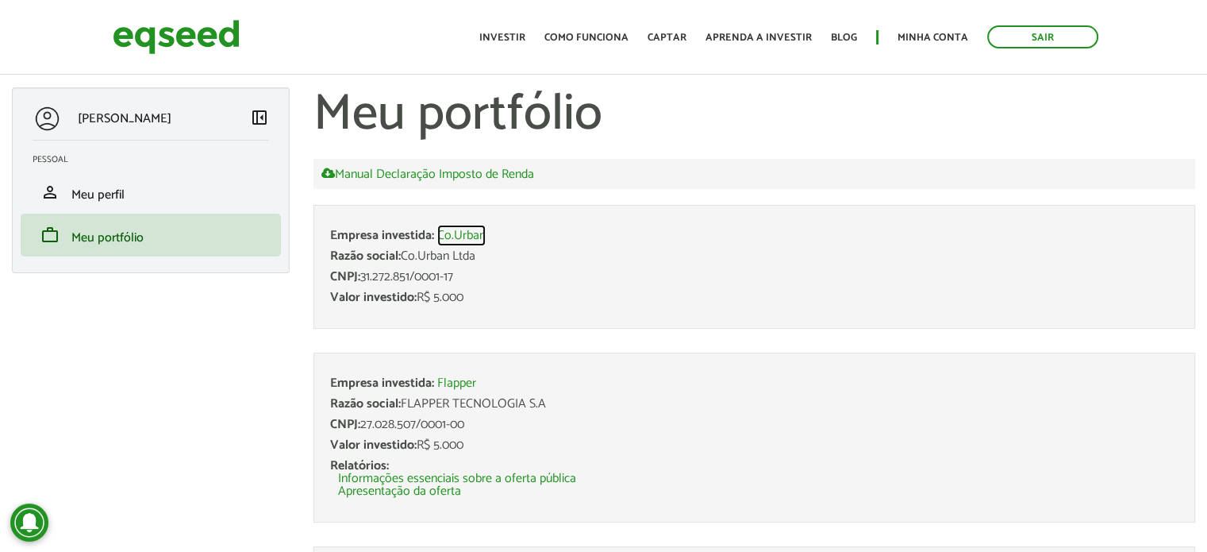
click at [456, 234] on link "Co.Urban" at bounding box center [461, 235] width 48 height 13
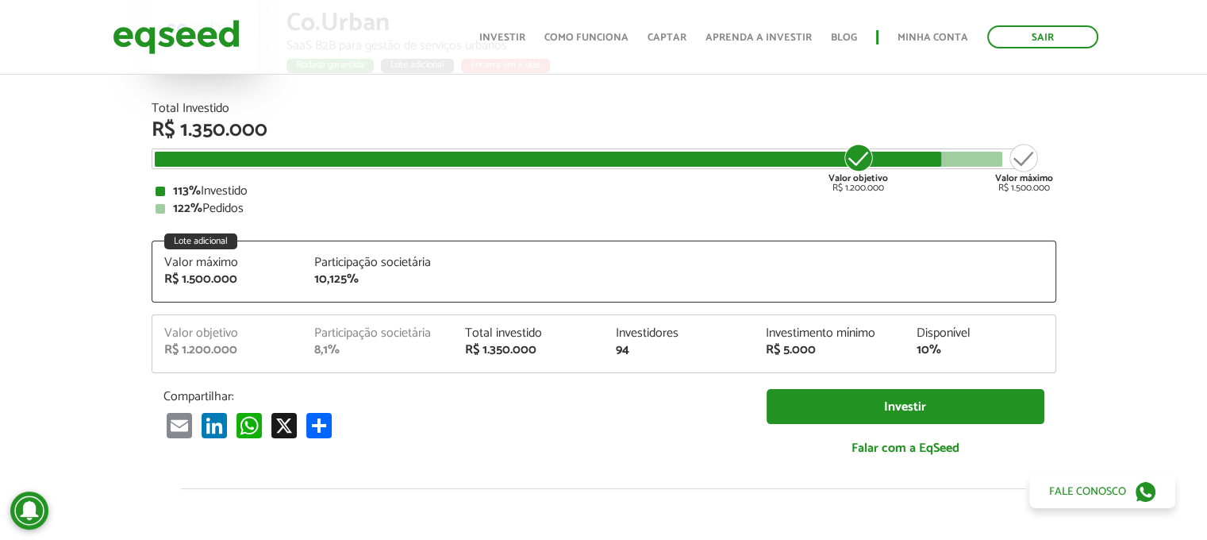
scroll to position [150, 0]
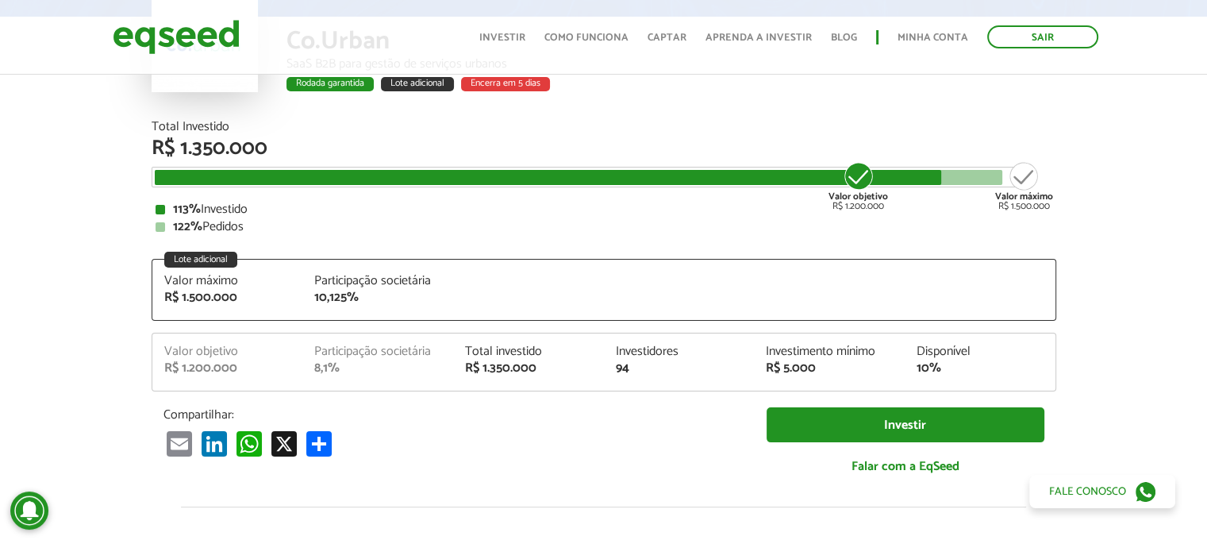
click at [751, 291] on div "Valor máximo R$ 1.500.000 Participação societária 10,125%" at bounding box center [603, 297] width 903 height 45
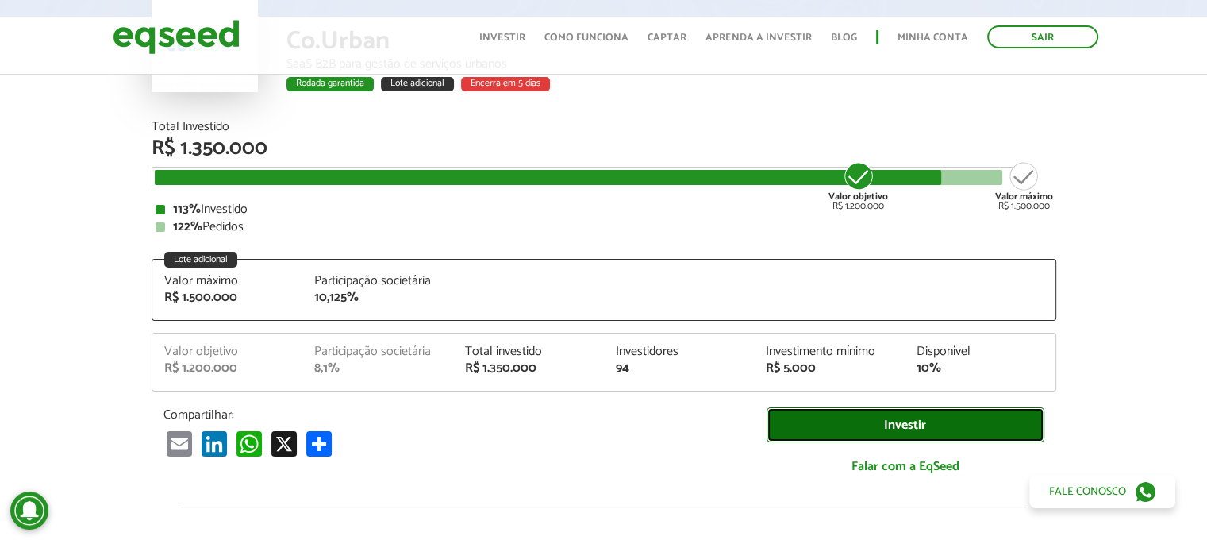
click at [912, 427] on link "Investir" at bounding box center [906, 425] width 278 height 36
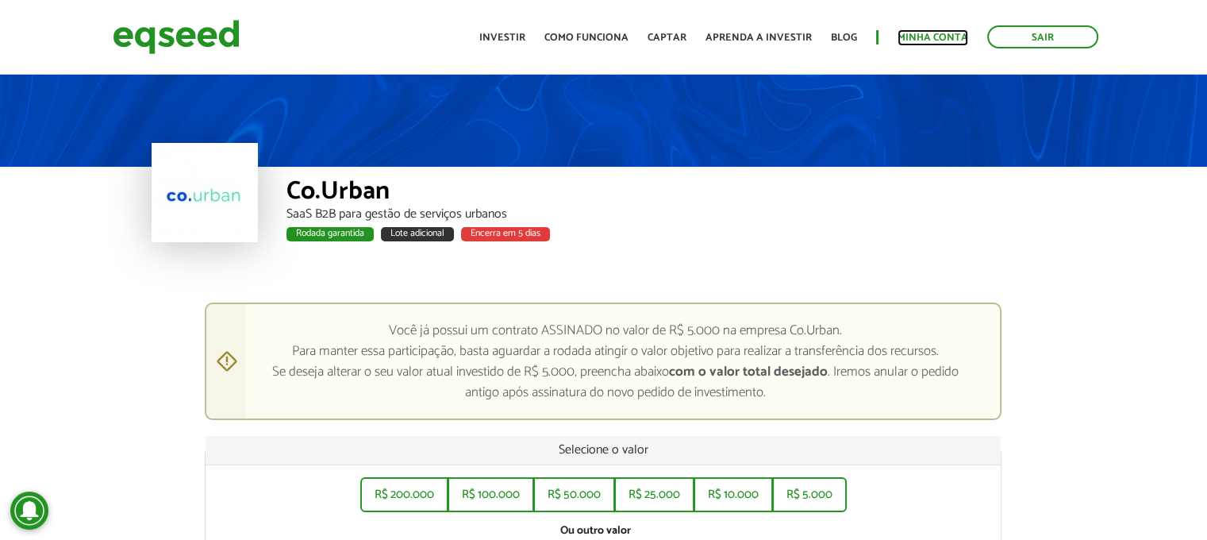
click at [920, 37] on link "Minha conta" at bounding box center [933, 38] width 71 height 10
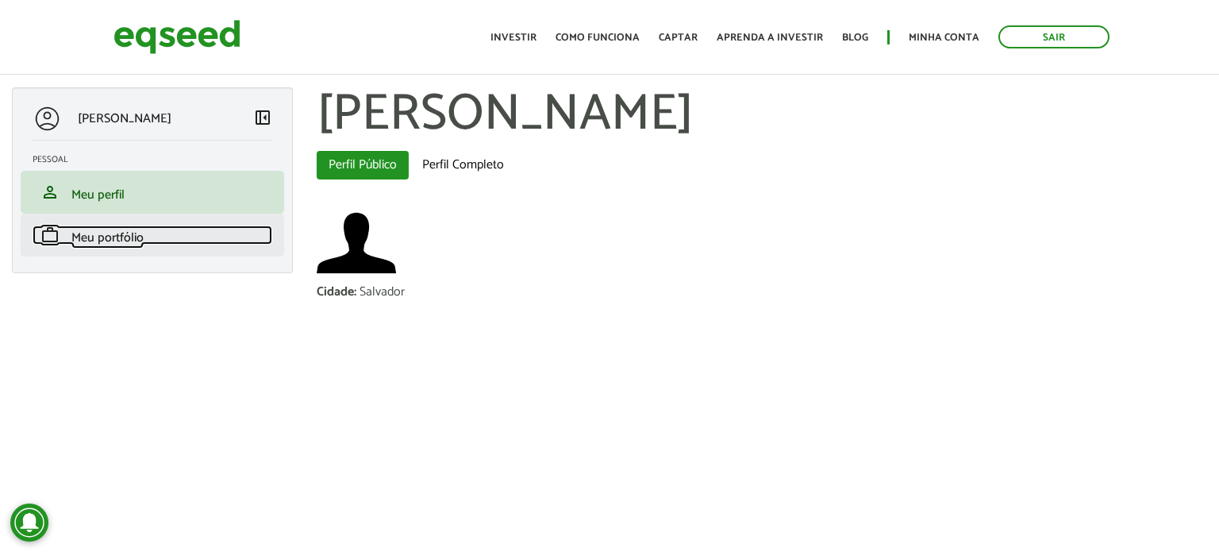
click at [117, 242] on span "Meu portfólio" at bounding box center [107, 237] width 72 height 21
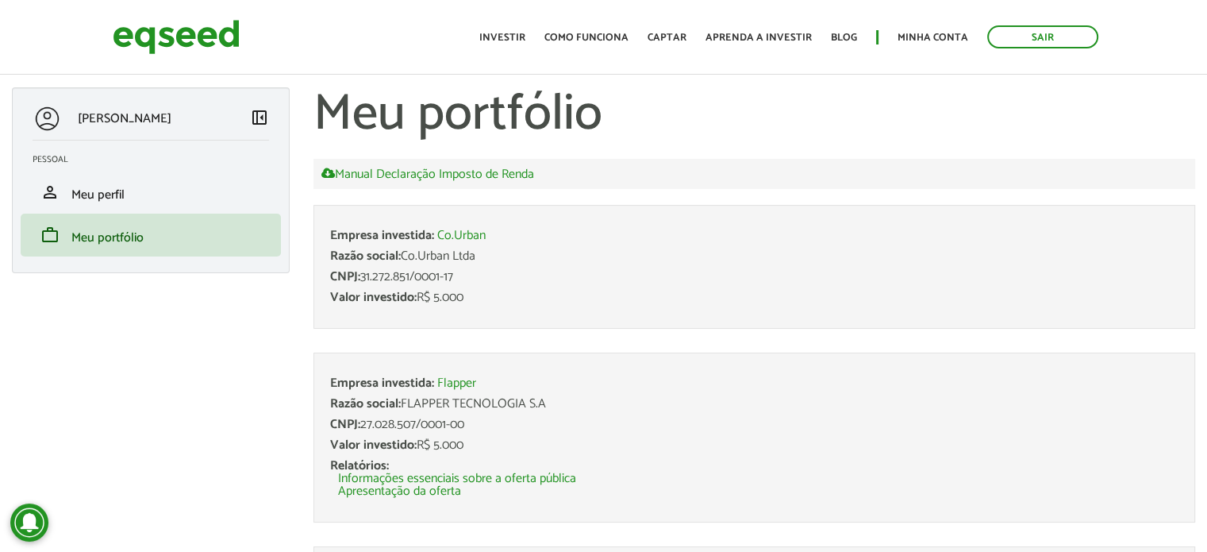
click at [628, 268] on li "Empresa investida: Co.Urban Razão social: Co.Urban Ltda CNPJ: 31.272.851/0001-1…" at bounding box center [755, 267] width 882 height 124
click at [98, 196] on span "Meu perfil" at bounding box center [97, 194] width 53 height 21
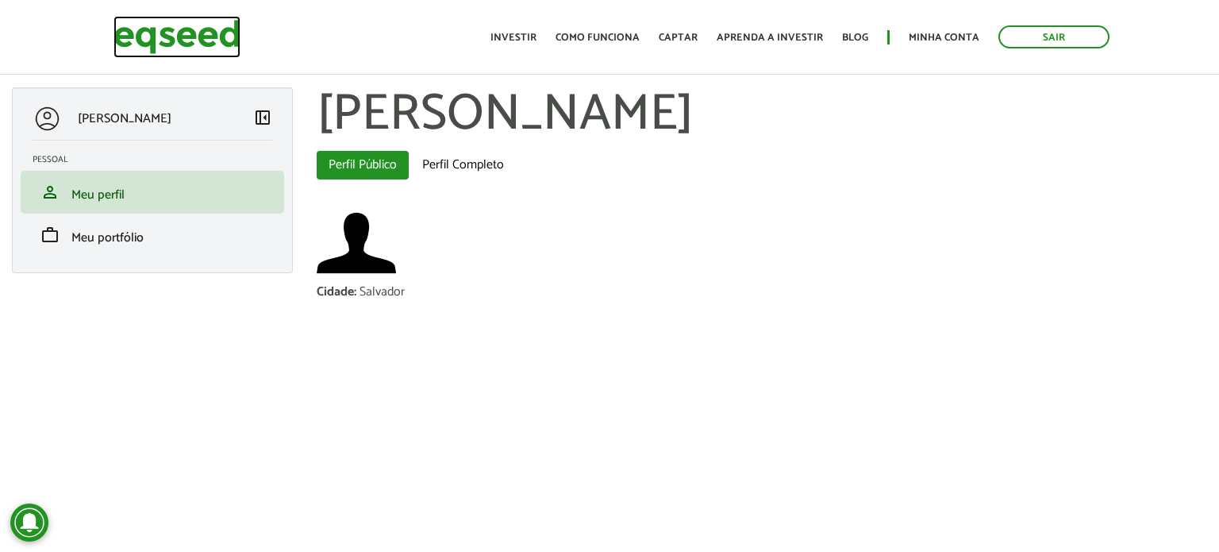
click at [197, 29] on img at bounding box center [177, 37] width 127 height 42
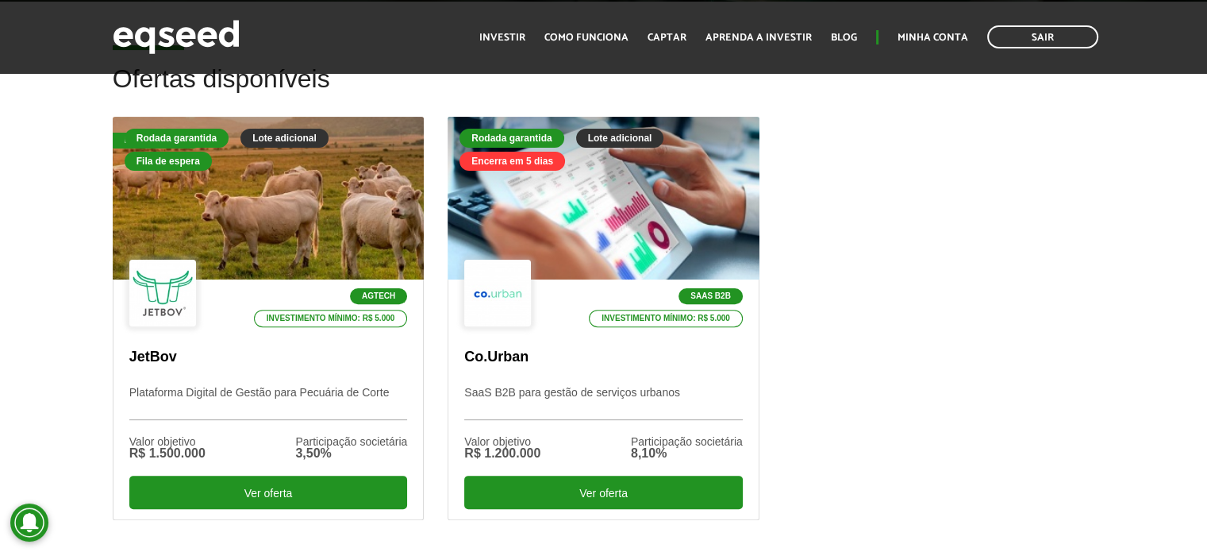
scroll to position [496, 0]
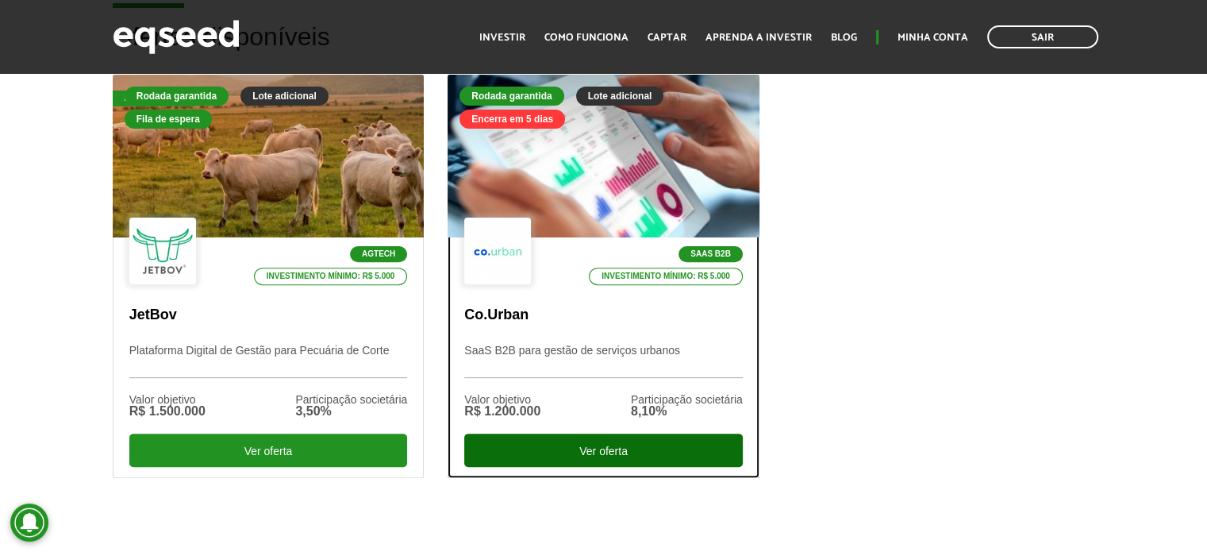
click at [600, 448] on div "Ver oferta" at bounding box center [603, 449] width 279 height 33
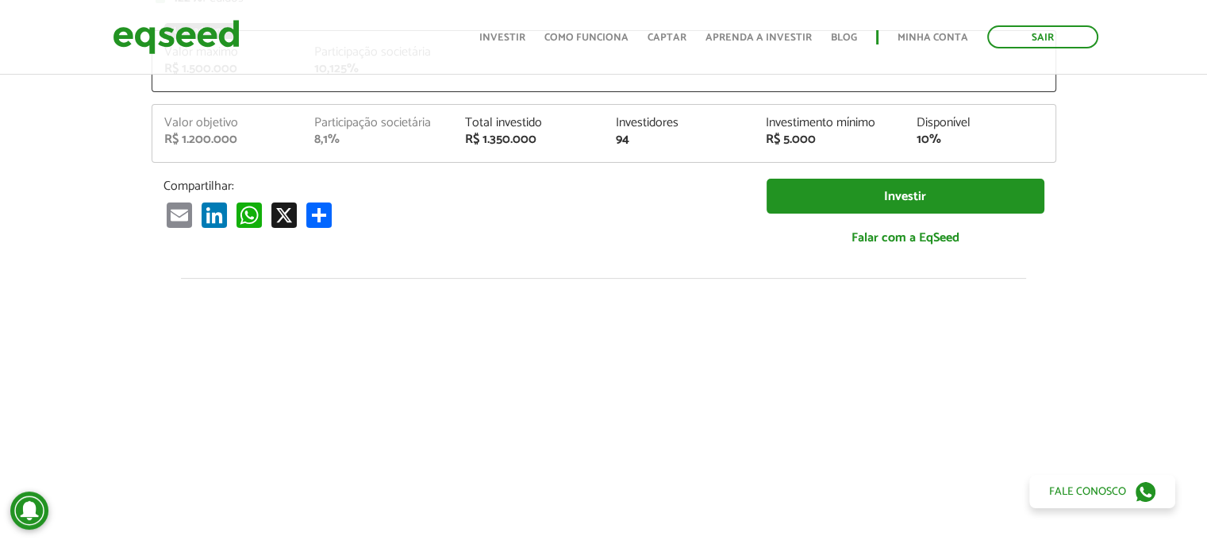
scroll to position [385, 0]
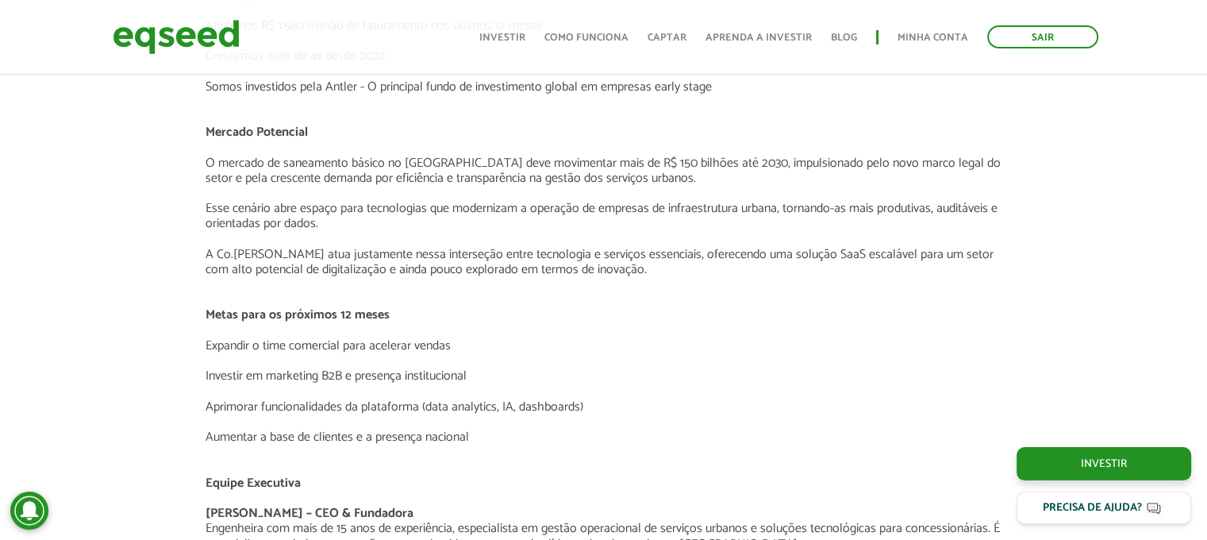
scroll to position [2523, 0]
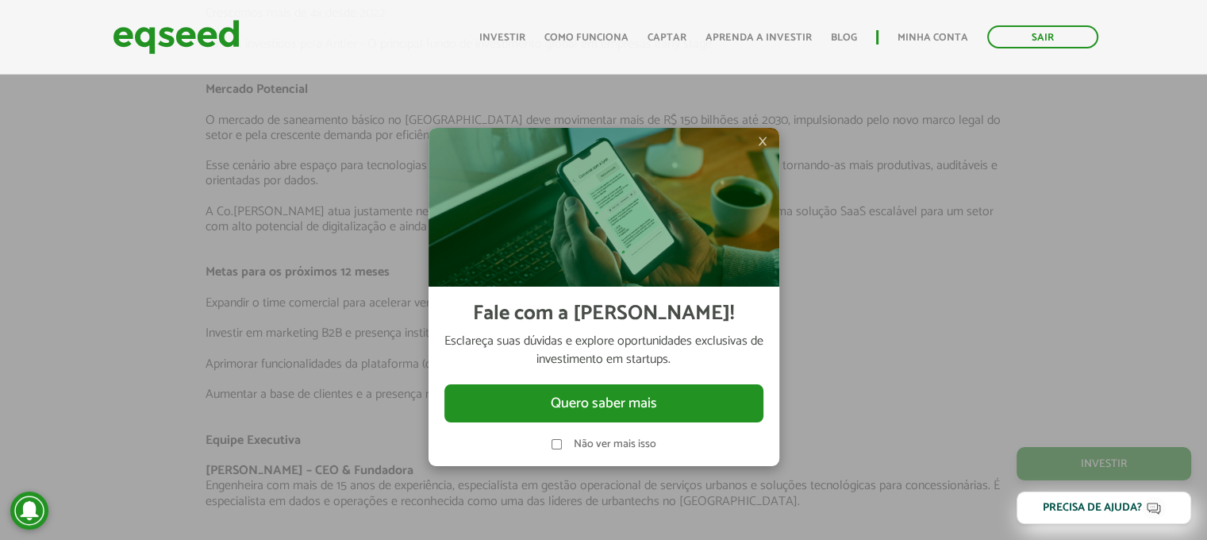
click at [762, 139] on span "×" at bounding box center [763, 141] width 10 height 19
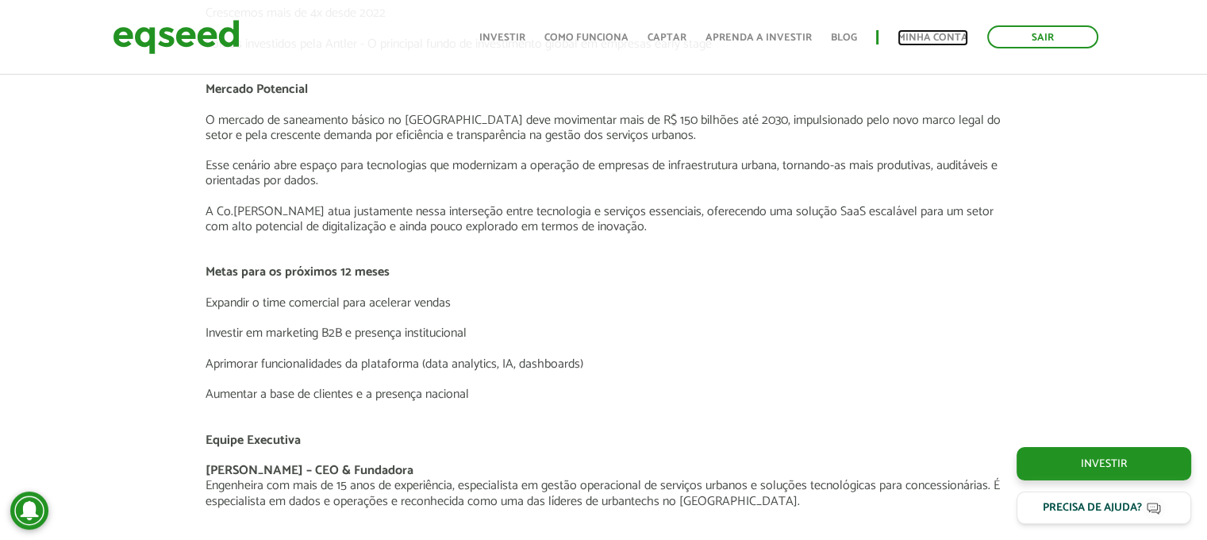
click at [927, 33] on link "Minha conta" at bounding box center [933, 38] width 71 height 10
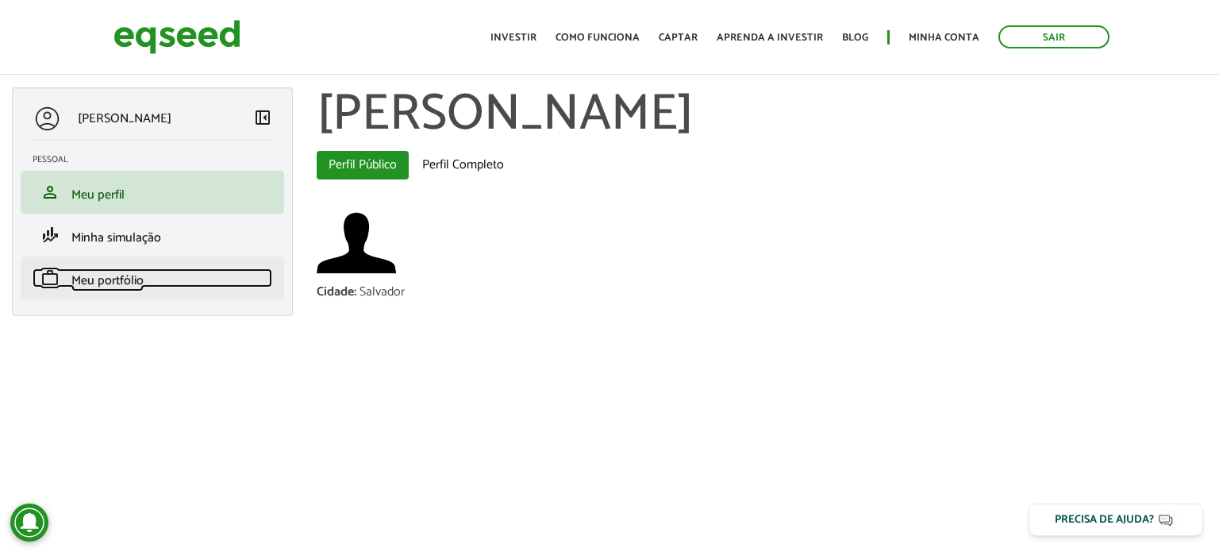
click at [98, 275] on span "Meu portfólio" at bounding box center [107, 280] width 72 height 21
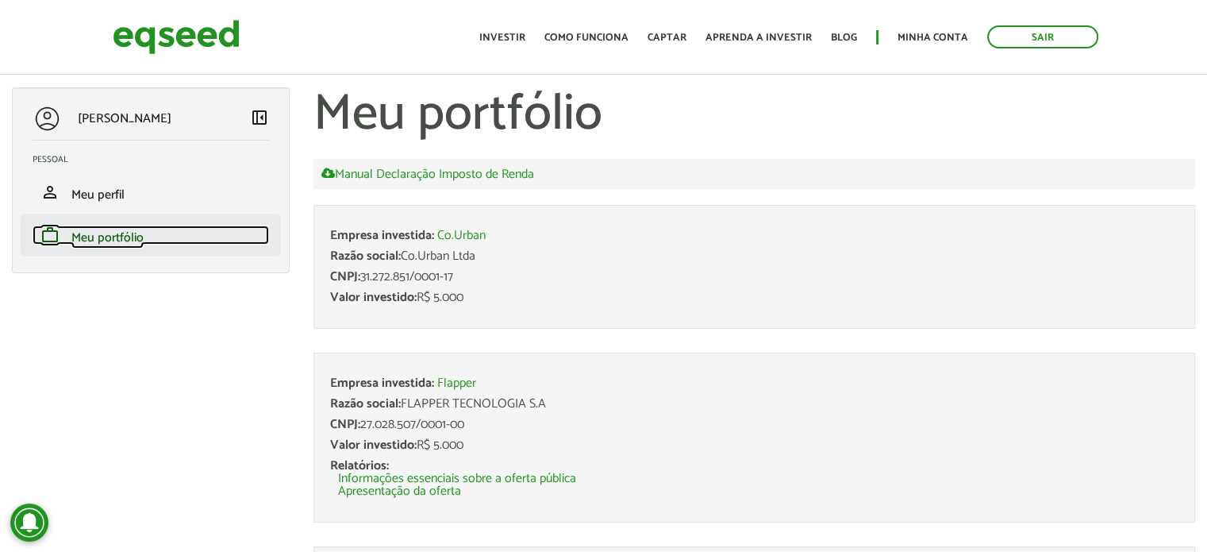
click at [83, 240] on span "Meu portfólio" at bounding box center [107, 237] width 72 height 21
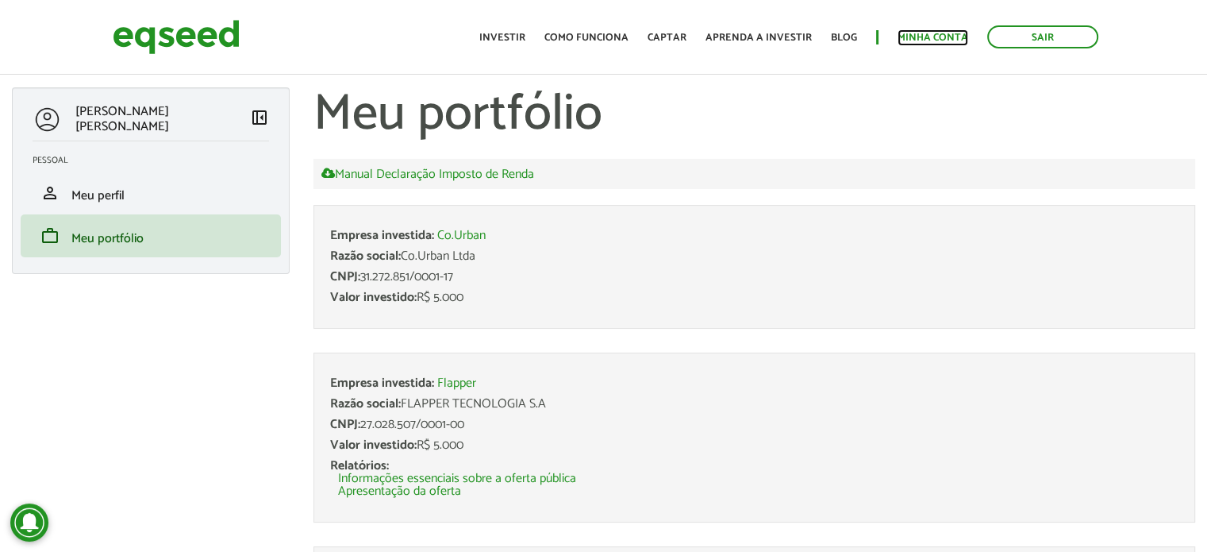
click at [929, 33] on link "Minha conta" at bounding box center [933, 38] width 71 height 10
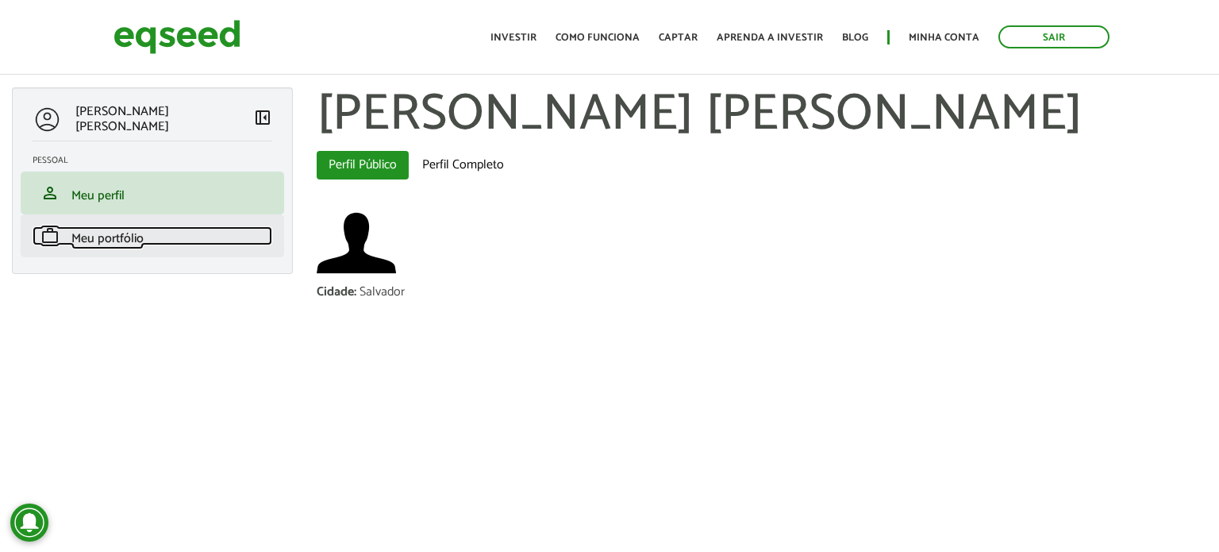
click at [138, 233] on span "Meu portfólio" at bounding box center [107, 238] width 72 height 21
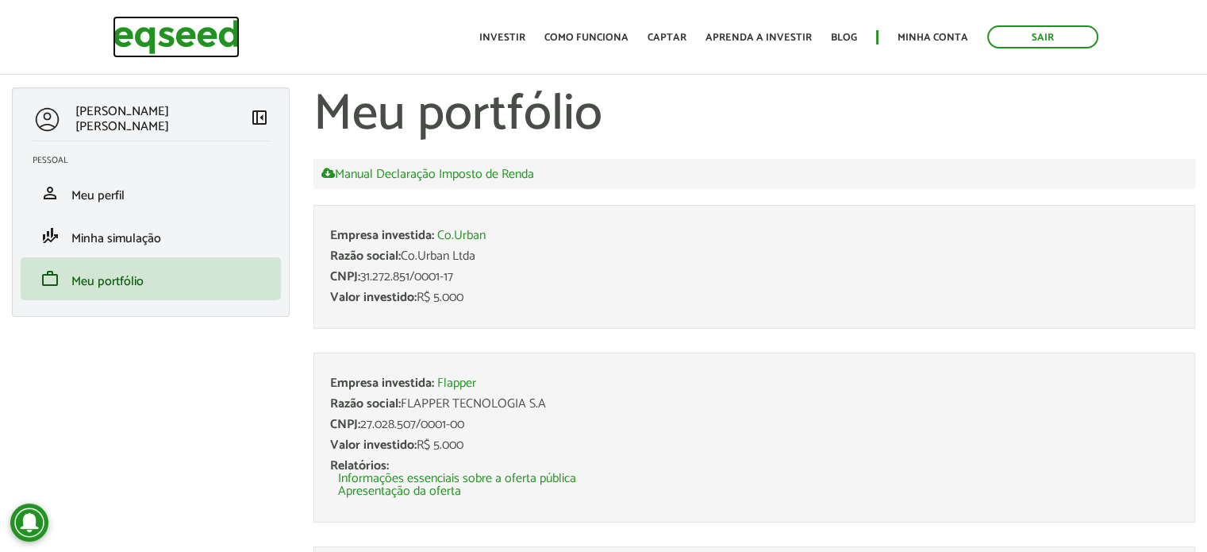
click at [145, 30] on img at bounding box center [176, 37] width 127 height 42
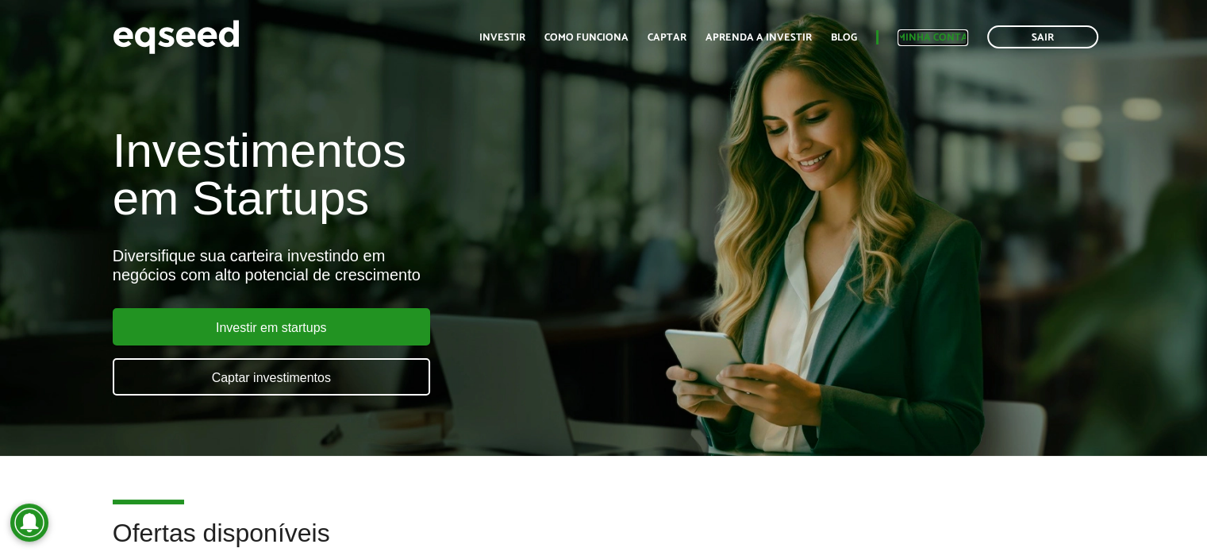
click at [924, 41] on link "Minha conta" at bounding box center [933, 38] width 71 height 10
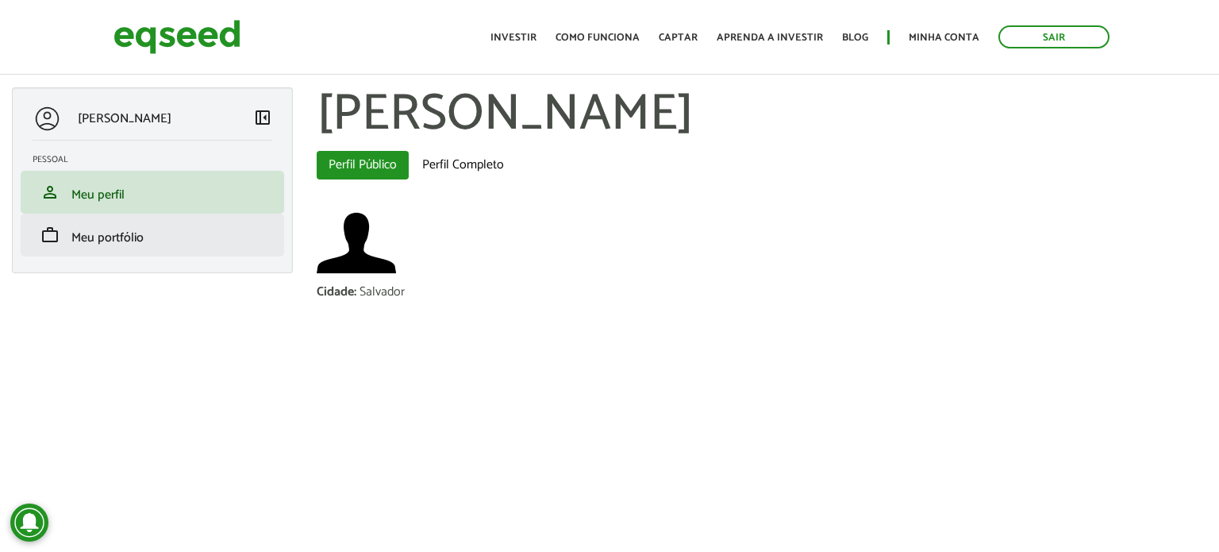
click at [158, 245] on li "work Meu portfólio" at bounding box center [153, 235] width 264 height 43
click at [114, 241] on span "Meu portfólio" at bounding box center [107, 237] width 72 height 21
